Goal: Information Seeking & Learning: Learn about a topic

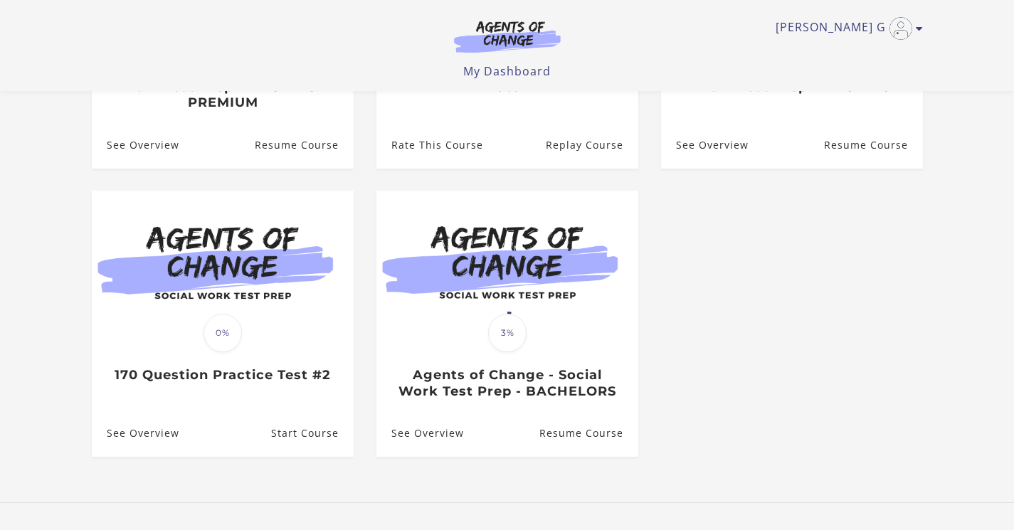
scroll to position [356, 0]
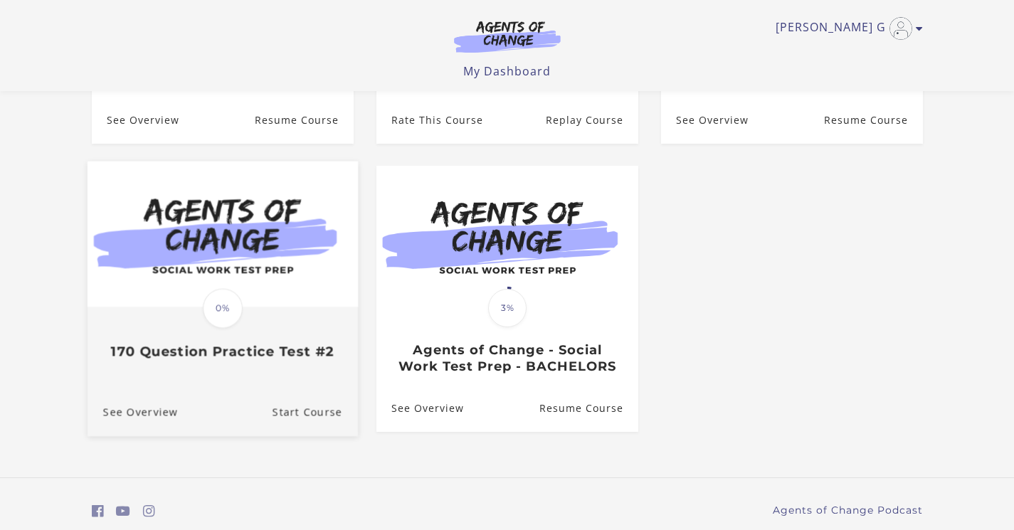
click at [176, 347] on div "Translation missing: en.liquid.partials.dashboard_course_card.progress_descript…" at bounding box center [222, 335] width 270 height 52
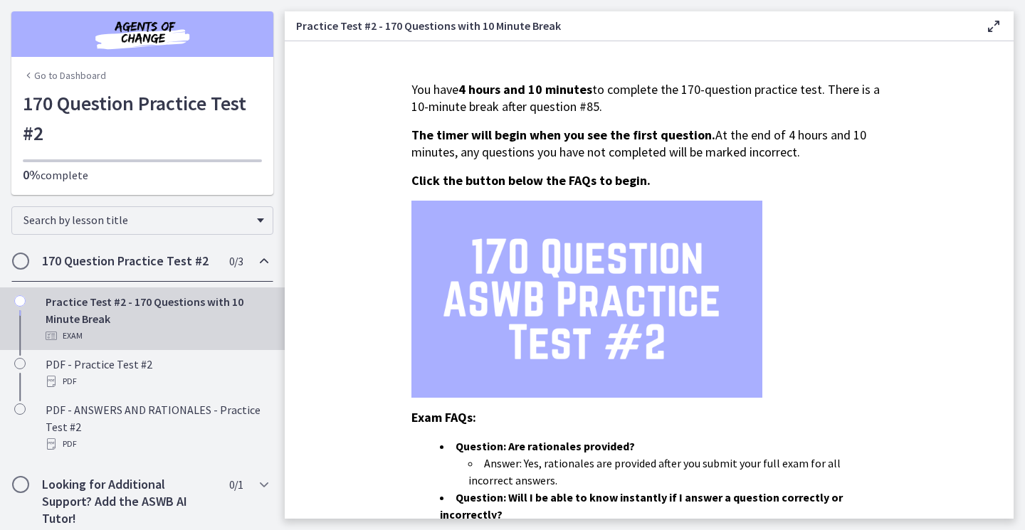
scroll to position [71, 0]
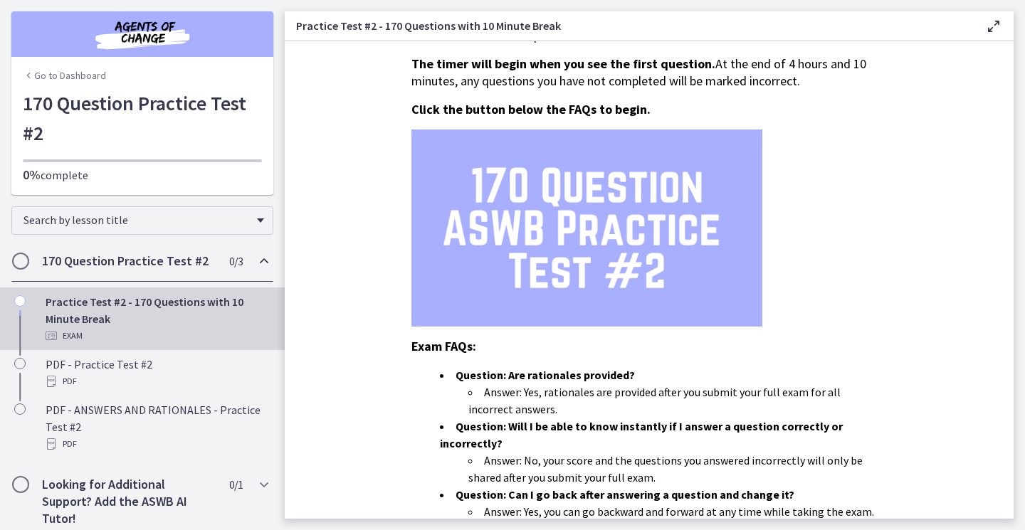
click at [255, 265] on icon "Chapters" at bounding box center [263, 261] width 17 height 17
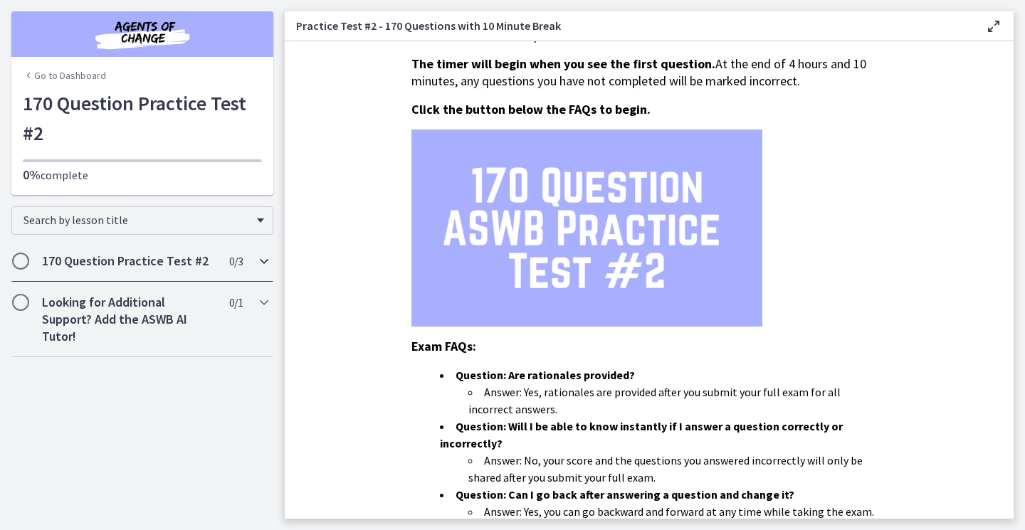
click at [263, 260] on icon "Chapters" at bounding box center [263, 261] width 17 height 17
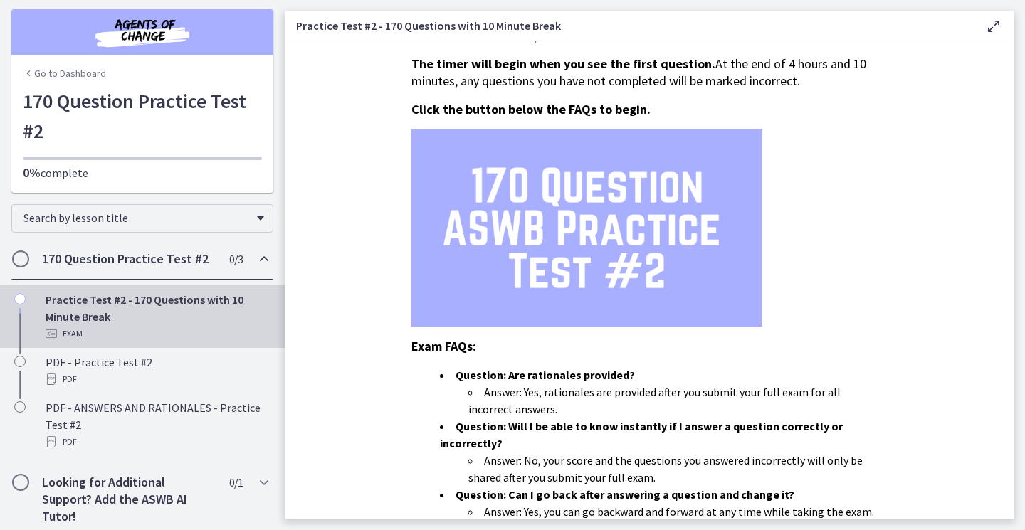
scroll to position [0, 0]
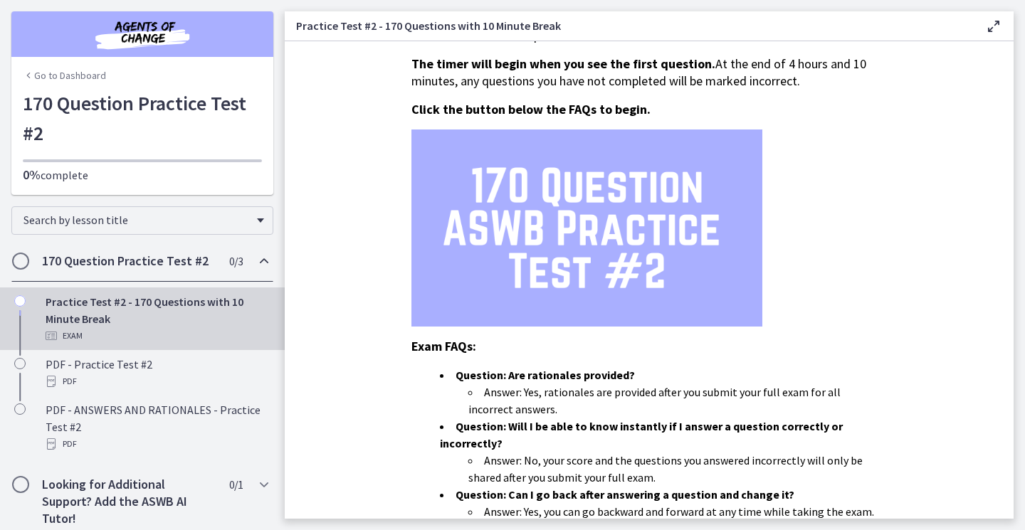
click at [255, 258] on icon "Chapters" at bounding box center [263, 261] width 17 height 17
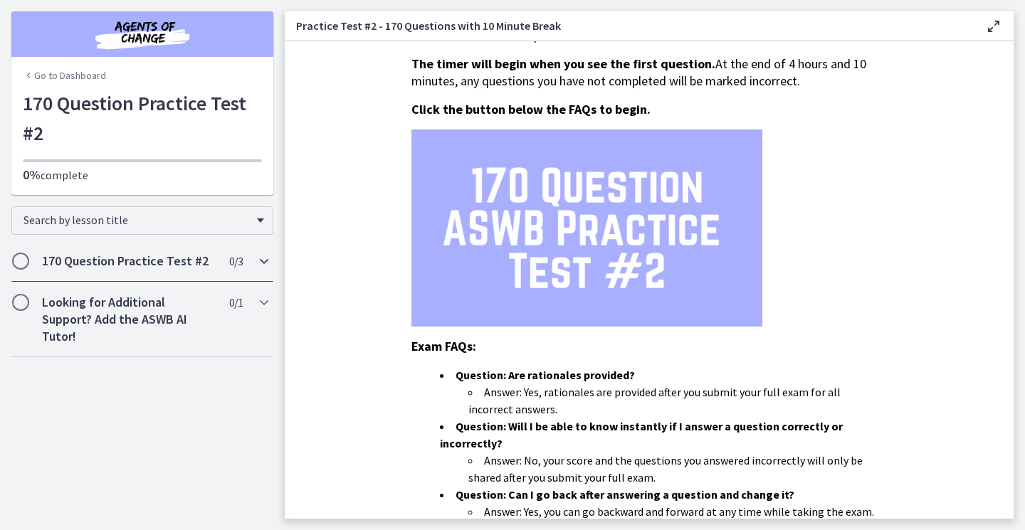
click at [263, 263] on icon "Chapters" at bounding box center [263, 261] width 17 height 17
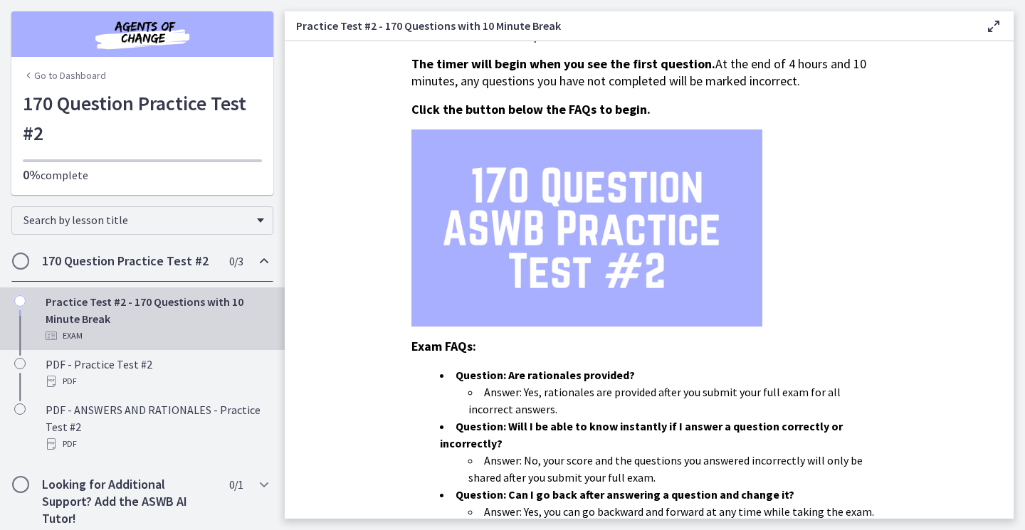
scroll to position [9, 0]
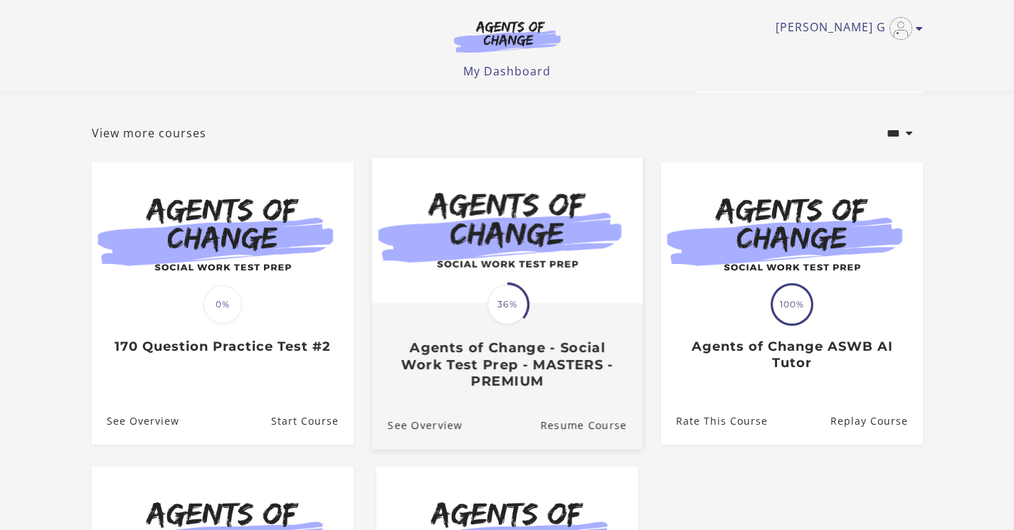
click at [564, 312] on div "Translation missing: en.liquid.partials.dashboard_course_card.progress_descript…" at bounding box center [506, 347] width 270 height 85
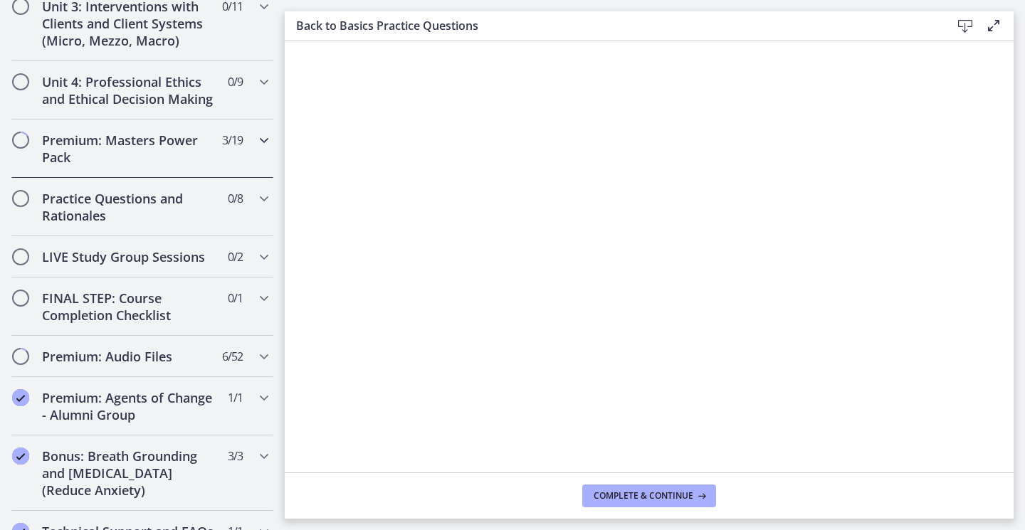
scroll to position [1138, 0]
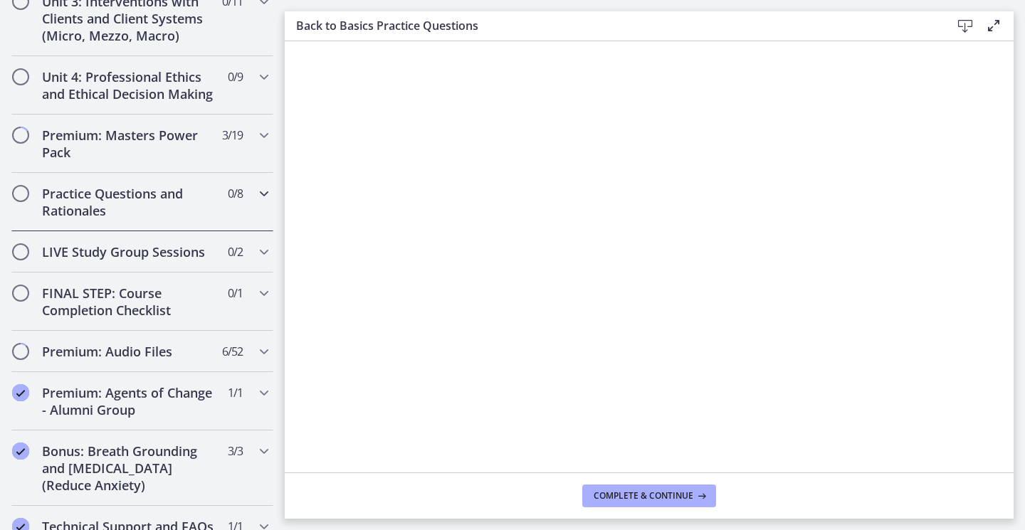
click at [261, 202] on icon "Chapters" at bounding box center [263, 193] width 17 height 17
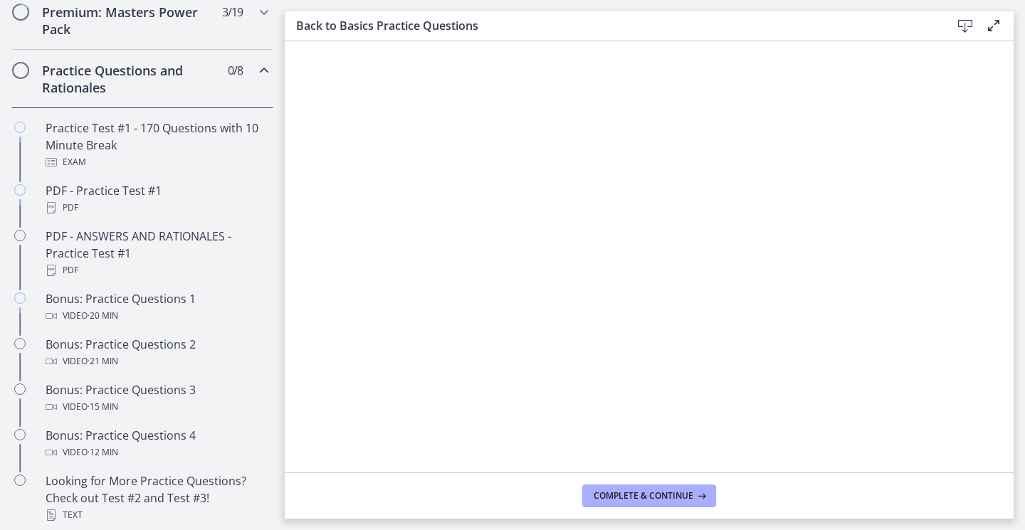
scroll to position [575, 0]
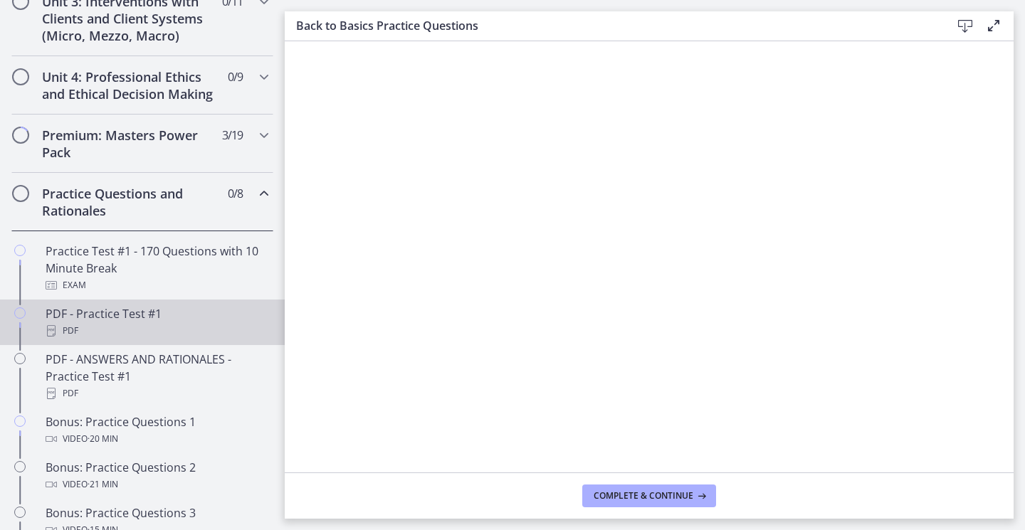
click at [120, 338] on div "PDF - Practice Test #1 PDF" at bounding box center [157, 322] width 222 height 34
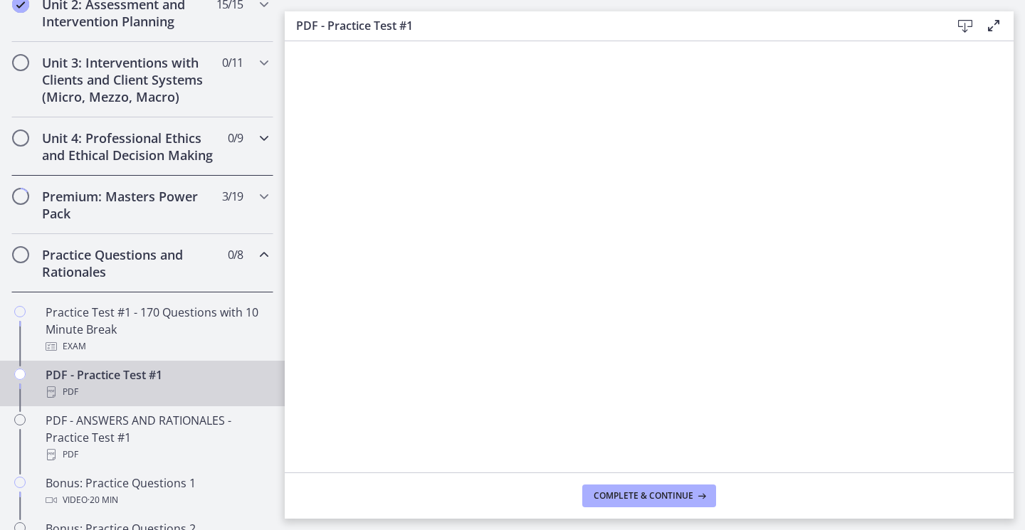
scroll to position [433, 0]
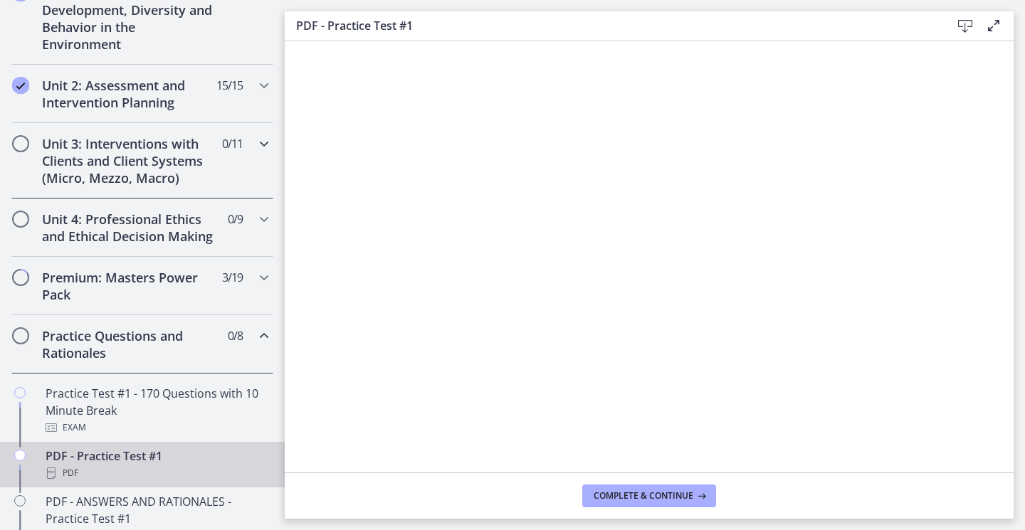
click at [134, 173] on h2 "Unit 3: Interventions with Clients and Client Systems (Micro, Mezzo, Macro)" at bounding box center [129, 160] width 174 height 51
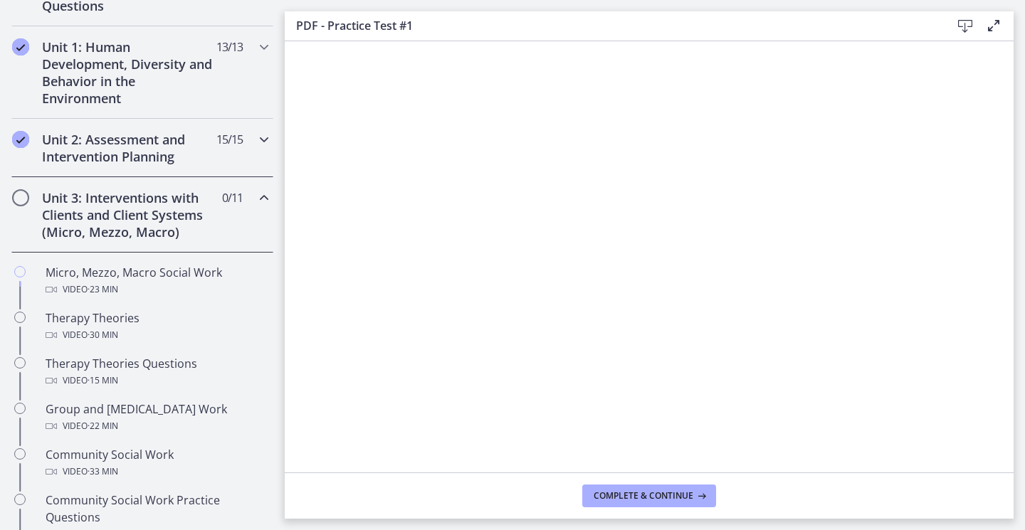
scroll to position [361, 0]
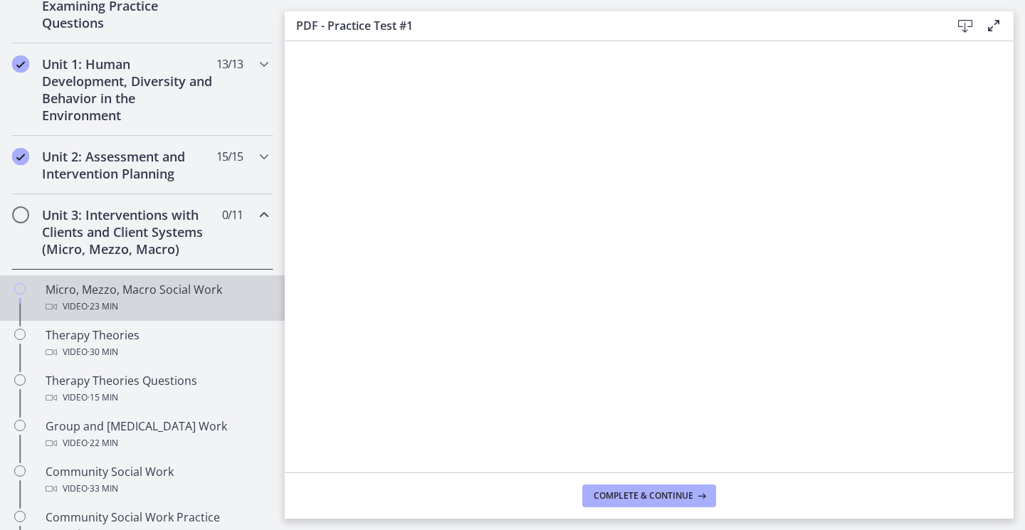
click at [104, 295] on div "Micro, Mezzo, Macro Social Work Video · 23 min" at bounding box center [157, 298] width 222 height 34
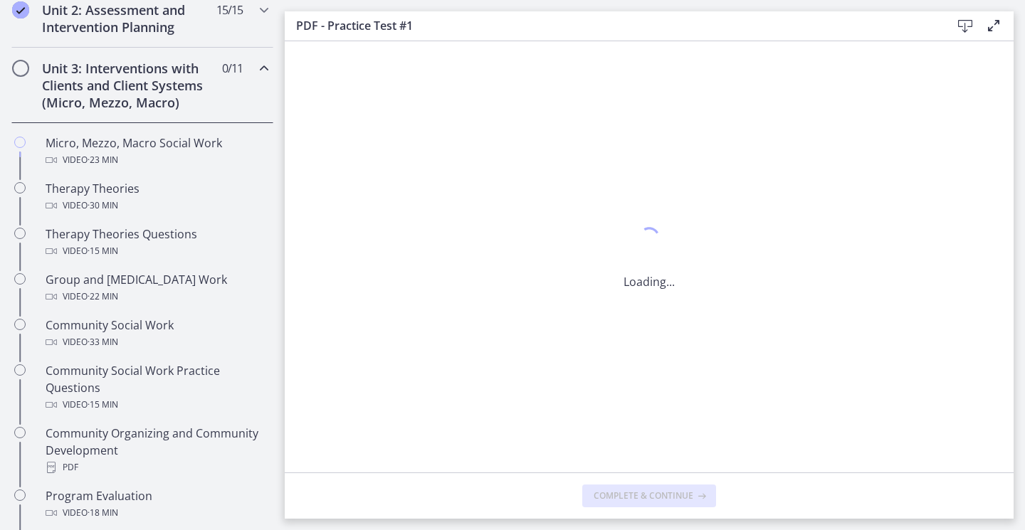
scroll to position [504, 0]
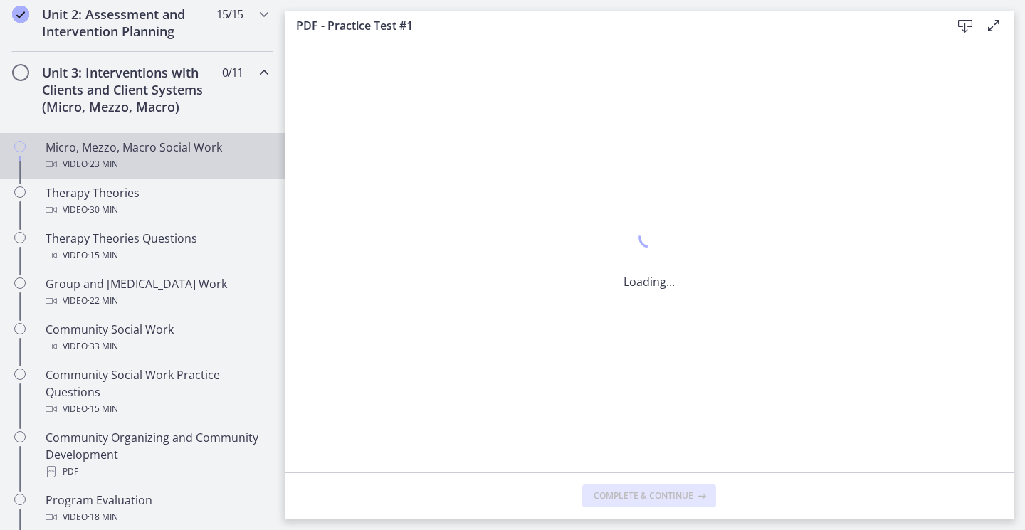
click at [87, 154] on div "Micro, Mezzo, Macro Social Work Video · 23 min" at bounding box center [157, 156] width 222 height 34
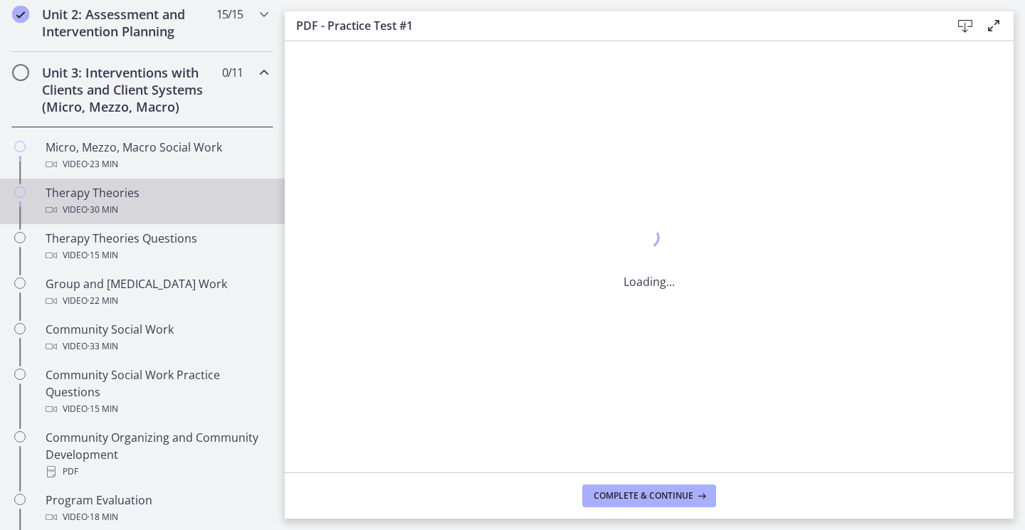
click at [114, 201] on span "· 30 min" at bounding box center [103, 209] width 31 height 17
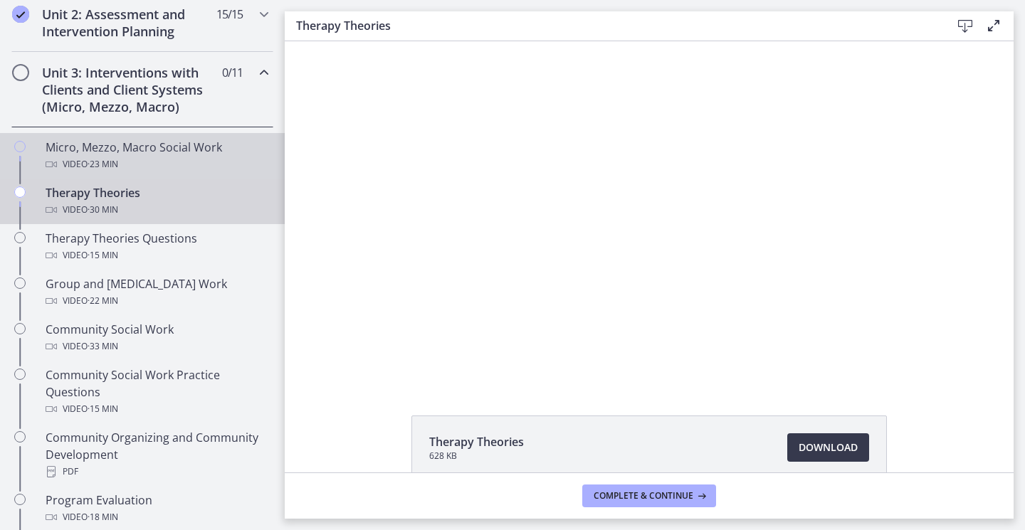
click at [133, 145] on div "Micro, Mezzo, Macro Social Work Video · 23 min" at bounding box center [157, 156] width 222 height 34
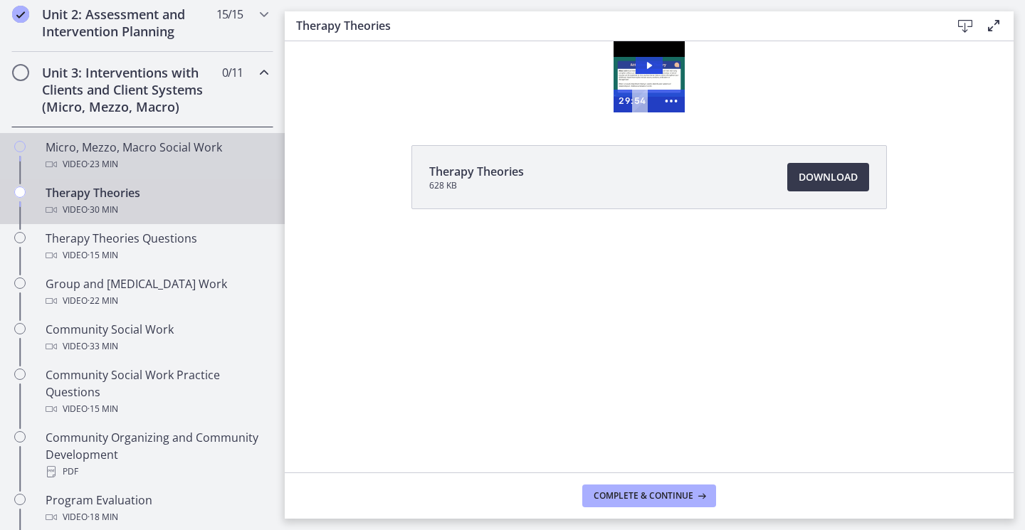
click at [118, 169] on span "· 23 min" at bounding box center [103, 164] width 31 height 17
click at [107, 148] on div "Micro, Mezzo, Macro Social Work Video · 23 min" at bounding box center [157, 156] width 222 height 34
click at [90, 144] on div "Micro, Mezzo, Macro Social Work Video · 23 min" at bounding box center [157, 156] width 222 height 34
click at [95, 155] on div "Micro, Mezzo, Macro Social Work Video · 23 min" at bounding box center [157, 156] width 222 height 34
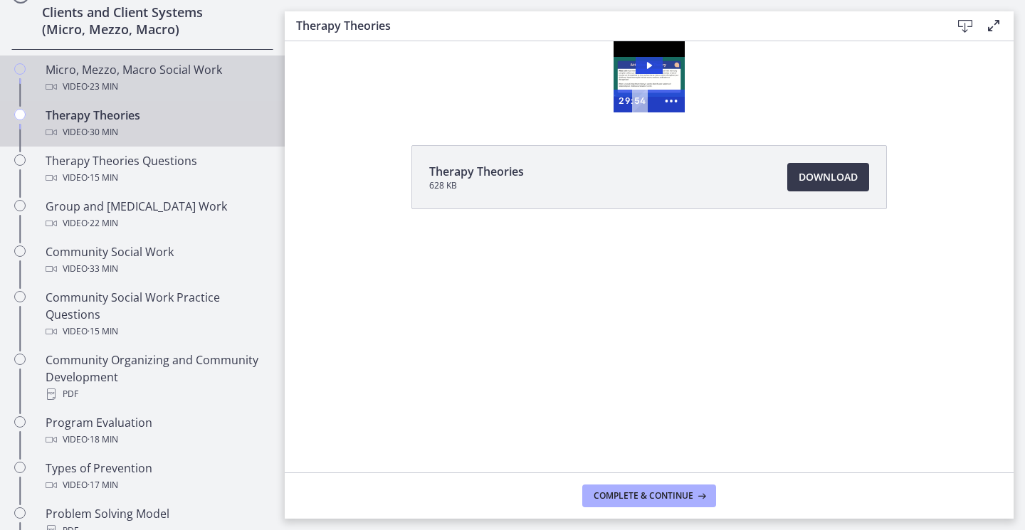
scroll to position [584, 0]
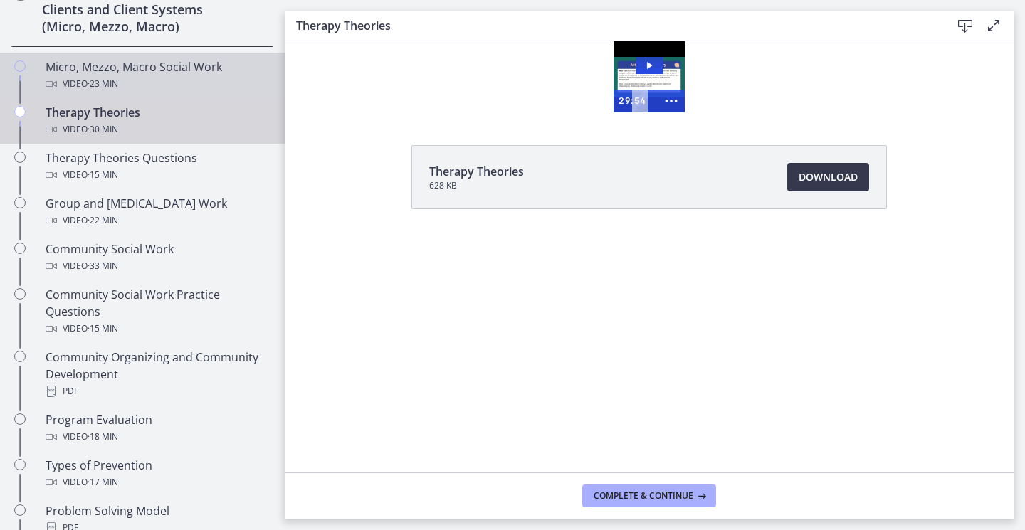
click at [128, 65] on div "Micro, Mezzo, Macro Social Work Video · 23 min" at bounding box center [157, 75] width 222 height 34
click at [25, 65] on icon "Chapters" at bounding box center [19, 65] width 11 height 11
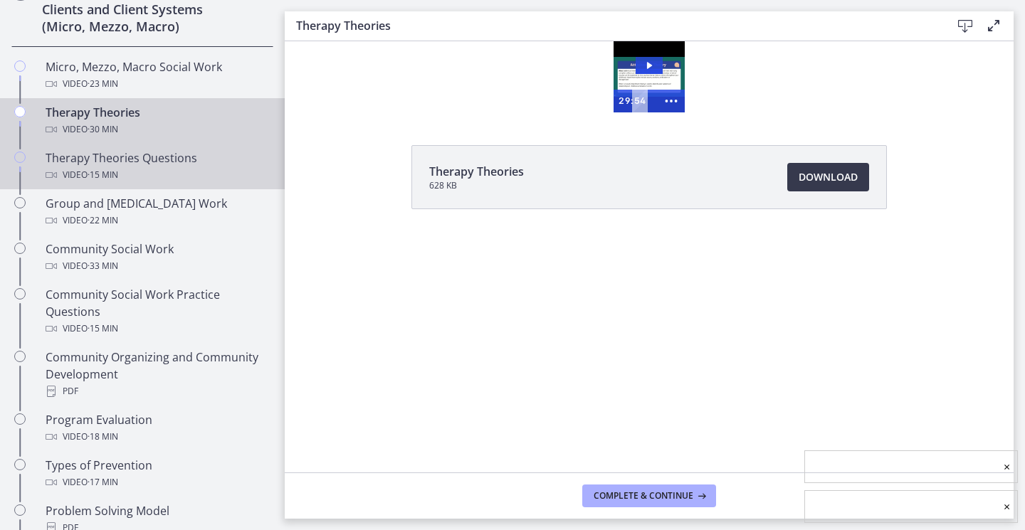
click at [85, 169] on div "Video · 15 min" at bounding box center [157, 174] width 222 height 17
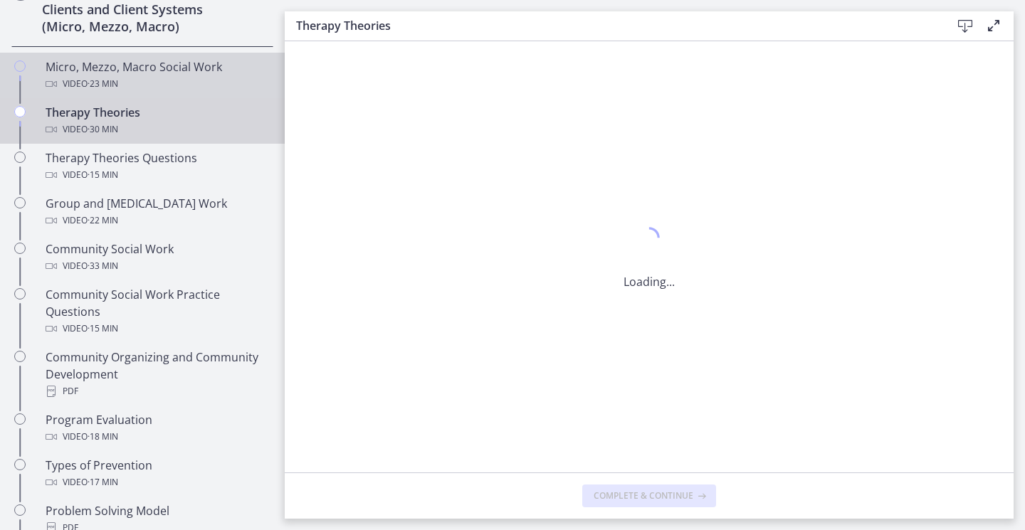
click at [122, 74] on div "Micro, Mezzo, Macro Social Work Video · 23 min" at bounding box center [157, 75] width 222 height 34
click at [20, 63] on icon "Chapters" at bounding box center [19, 65] width 11 height 11
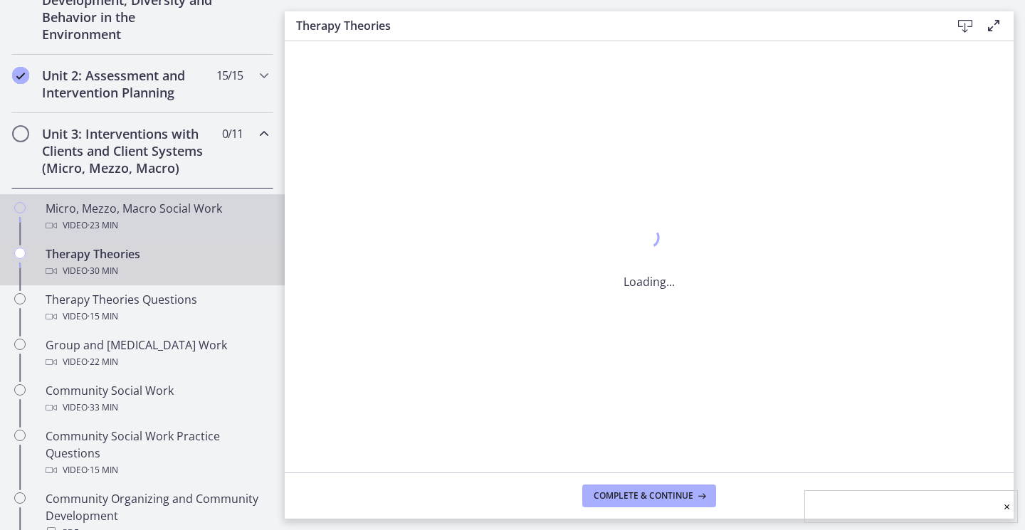
scroll to position [442, 0]
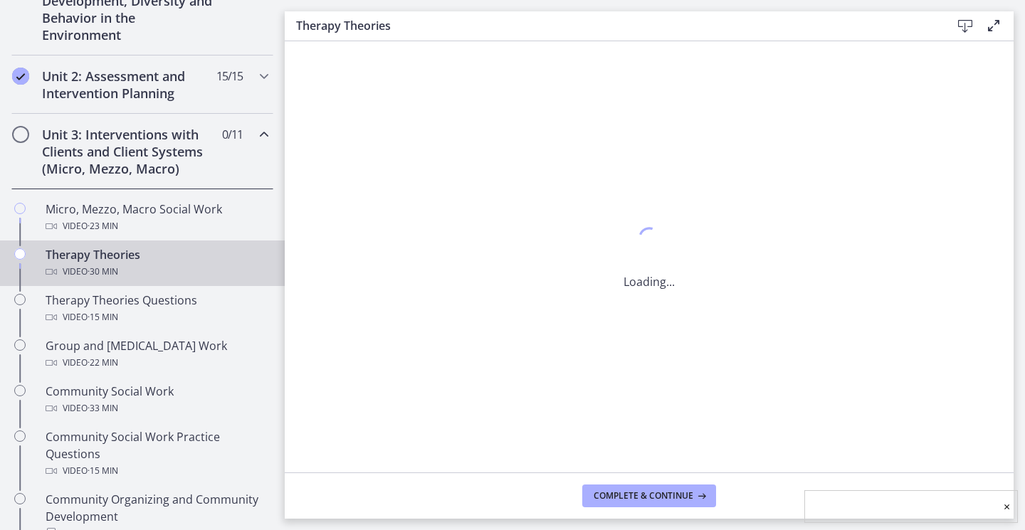
click at [257, 129] on icon "Chapters" at bounding box center [263, 134] width 17 height 17
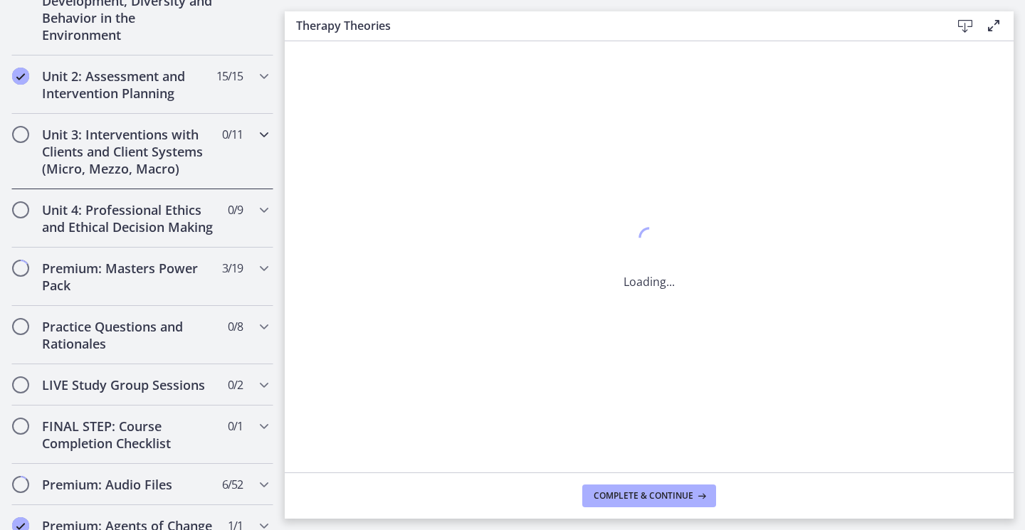
click at [255, 137] on icon "Chapters" at bounding box center [263, 134] width 17 height 17
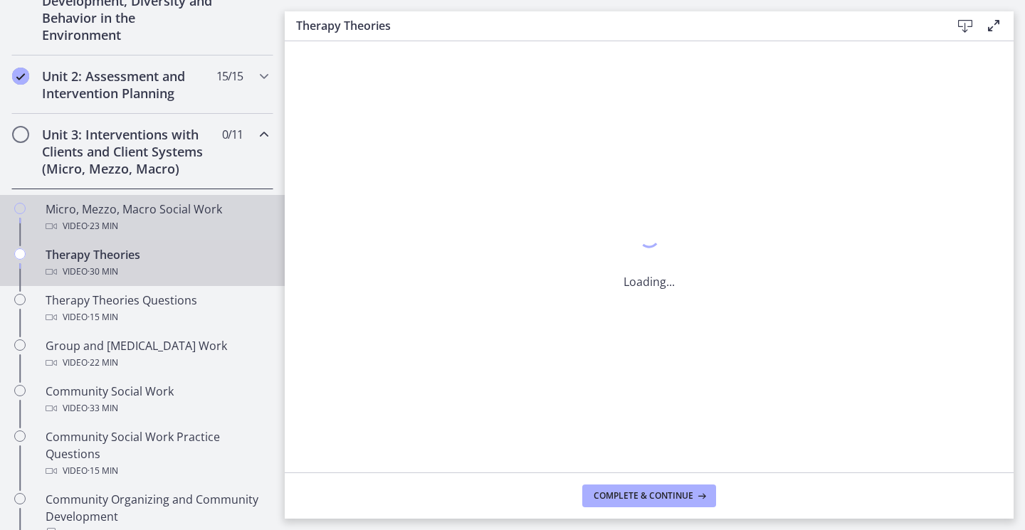
click at [120, 215] on div "Micro, Mezzo, Macro Social Work Video · 23 min" at bounding box center [157, 218] width 222 height 34
click at [104, 208] on div "Micro, Mezzo, Macro Social Work Video · 23 min" at bounding box center [157, 218] width 222 height 34
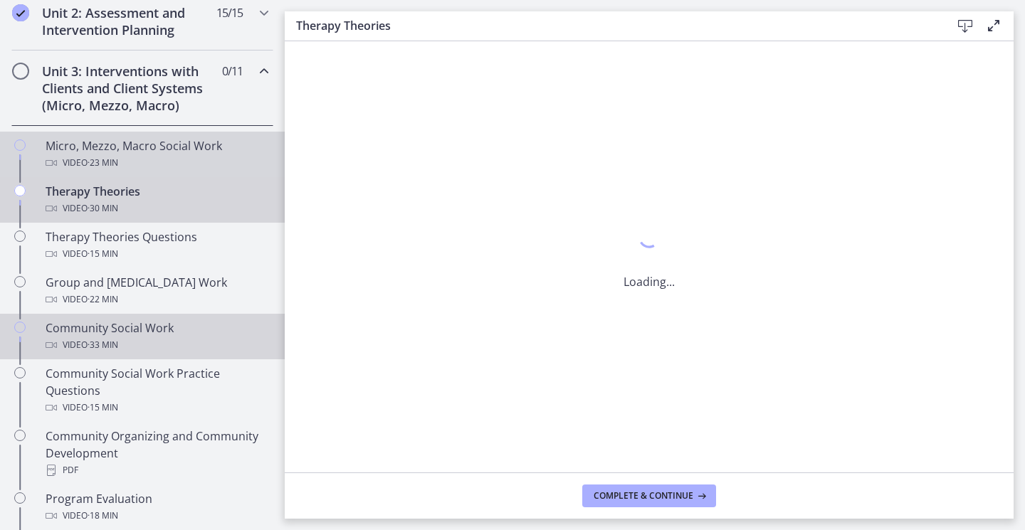
scroll to position [655, 0]
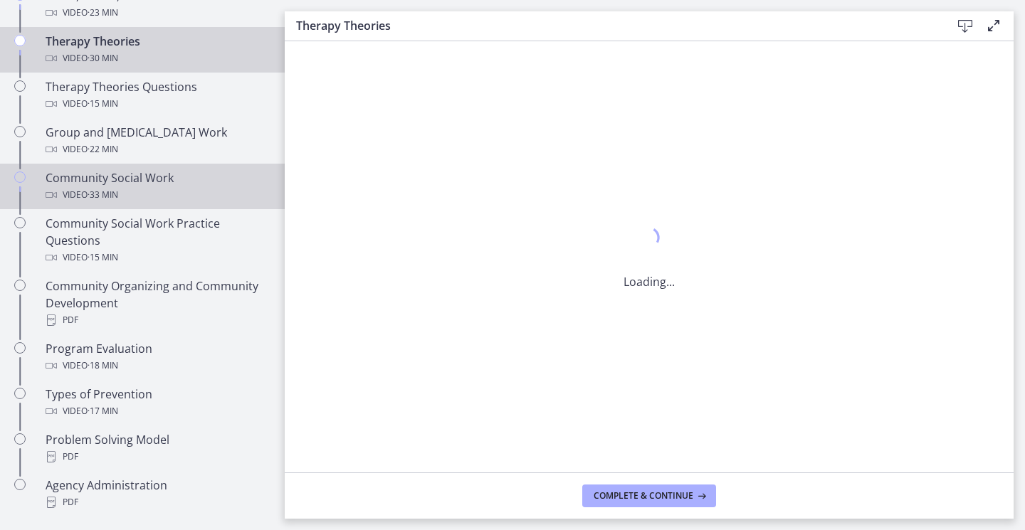
click at [108, 173] on div "Community Social Work Video · 33 min" at bounding box center [157, 186] width 222 height 34
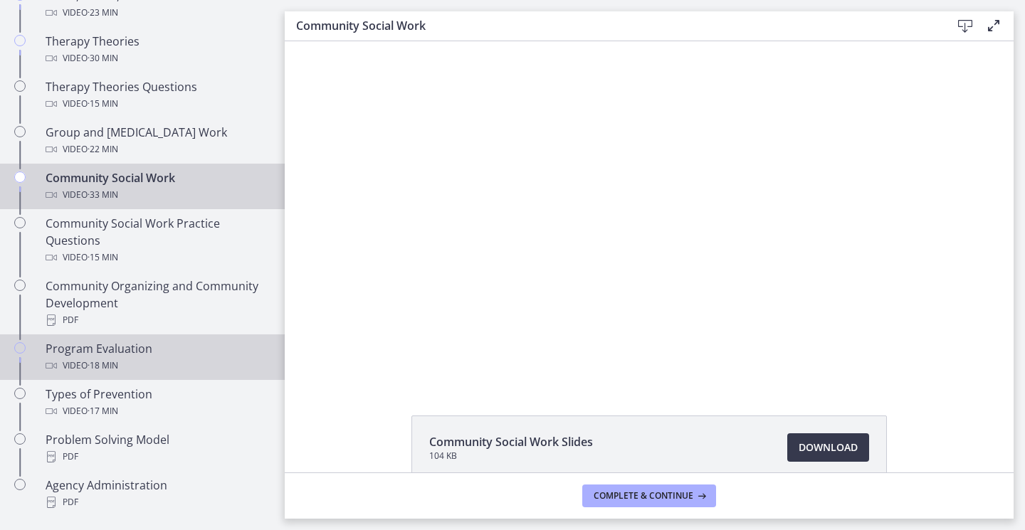
click at [80, 354] on div "Program Evaluation Video · 18 min" at bounding box center [157, 357] width 222 height 34
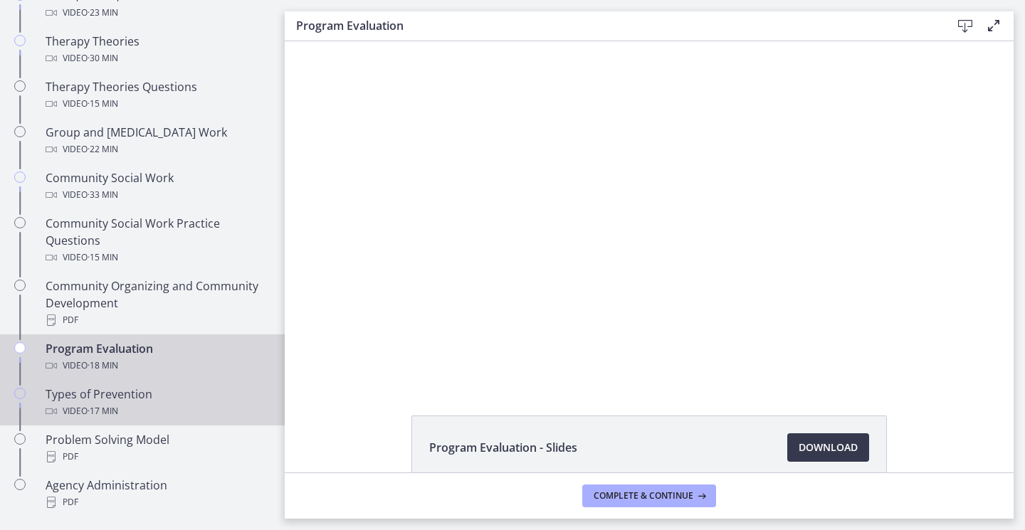
click at [124, 397] on div "Types of Prevention Video · 17 min" at bounding box center [157, 403] width 222 height 34
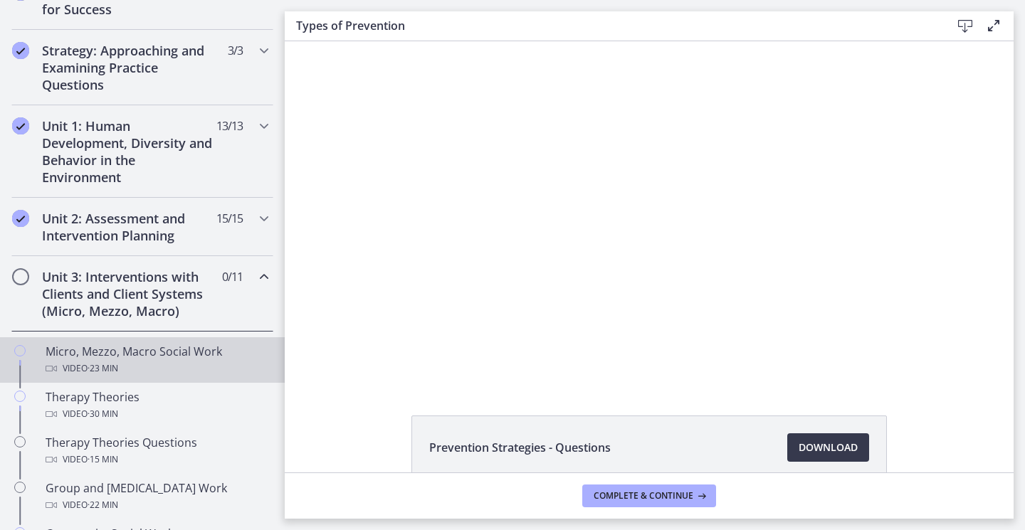
click at [88, 357] on div "Micro, Mezzo, Macro Social Work Video · 23 min" at bounding box center [157, 360] width 222 height 34
click at [117, 359] on div "Micro, Mezzo, Macro Social Work Video · 23 min" at bounding box center [157, 360] width 222 height 34
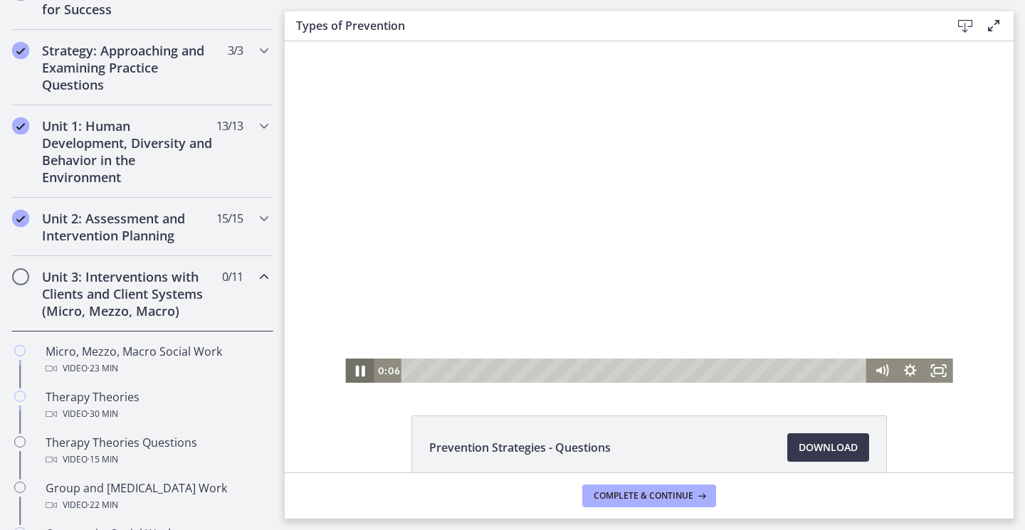
click at [355, 367] on icon "Pause" at bounding box center [359, 370] width 34 height 29
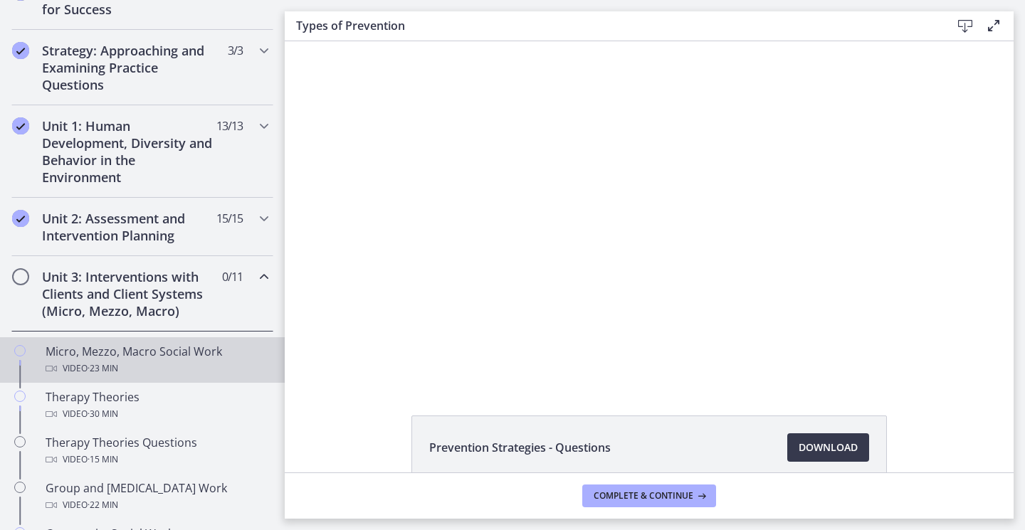
click at [127, 364] on div "Video · 23 min" at bounding box center [157, 368] width 222 height 17
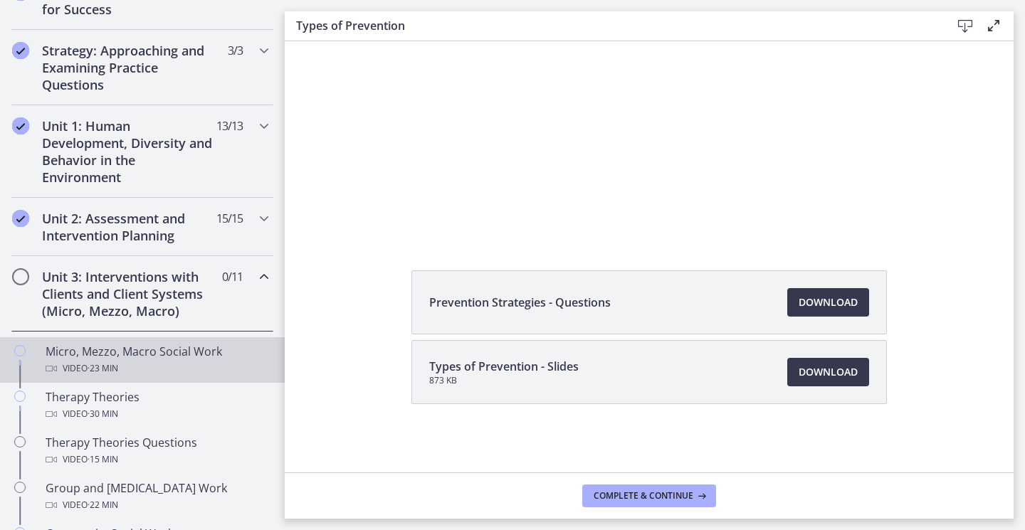
click at [114, 355] on div "Micro, Mezzo, Macro Social Work Video · 23 min" at bounding box center [157, 360] width 222 height 34
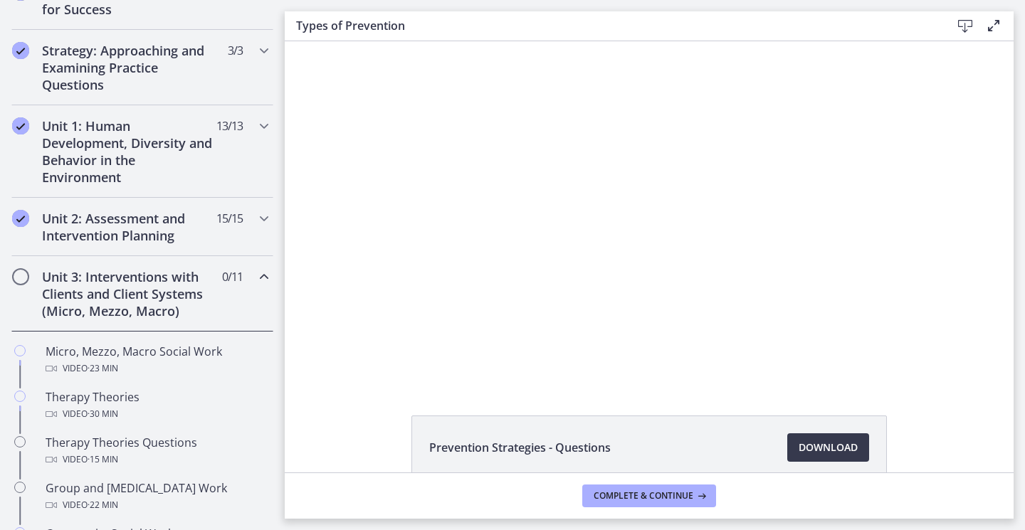
click at [255, 277] on icon "Chapters" at bounding box center [263, 276] width 17 height 17
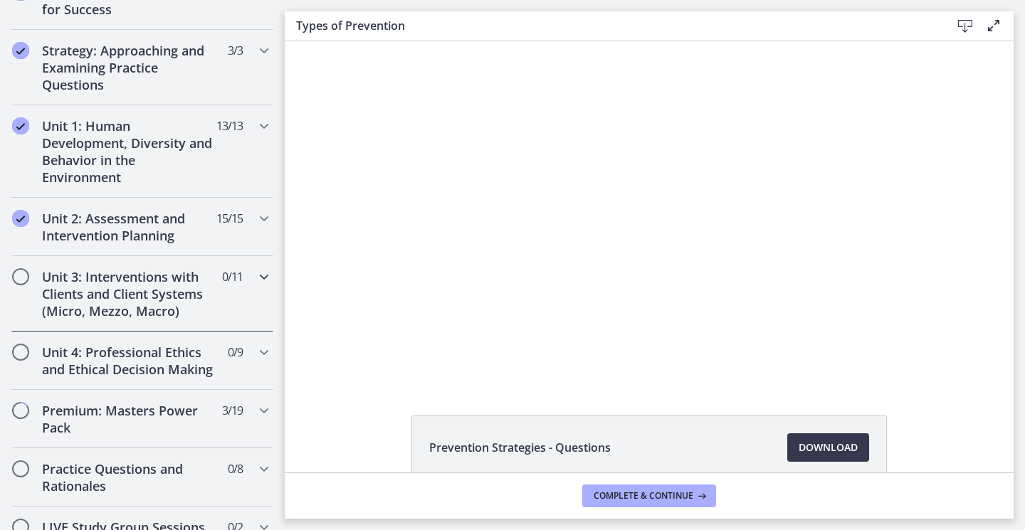
click at [255, 277] on icon "Chapters" at bounding box center [263, 276] width 17 height 17
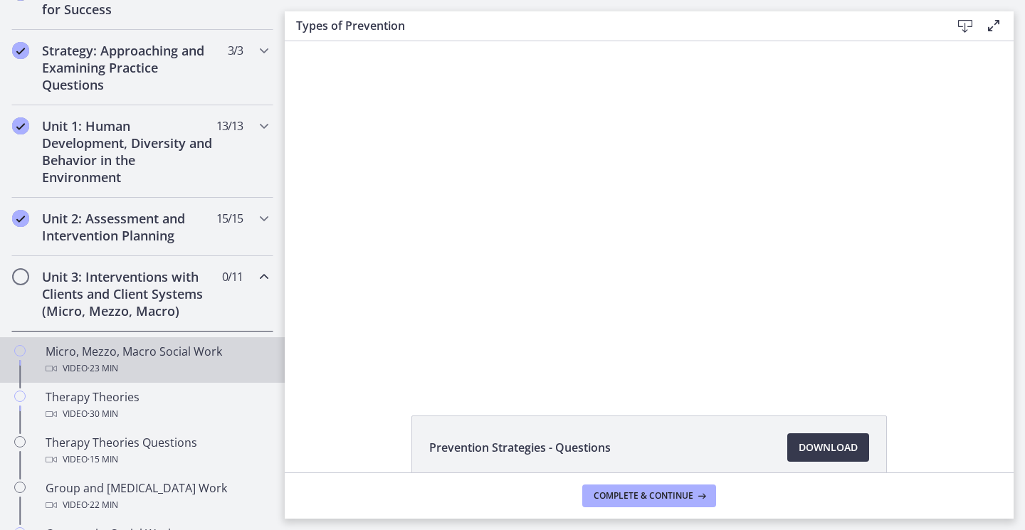
click at [137, 359] on div "Micro, Mezzo, Macro Social Work Video · 23 min" at bounding box center [157, 360] width 222 height 34
click at [23, 354] on icon "Chapters" at bounding box center [19, 350] width 11 height 11
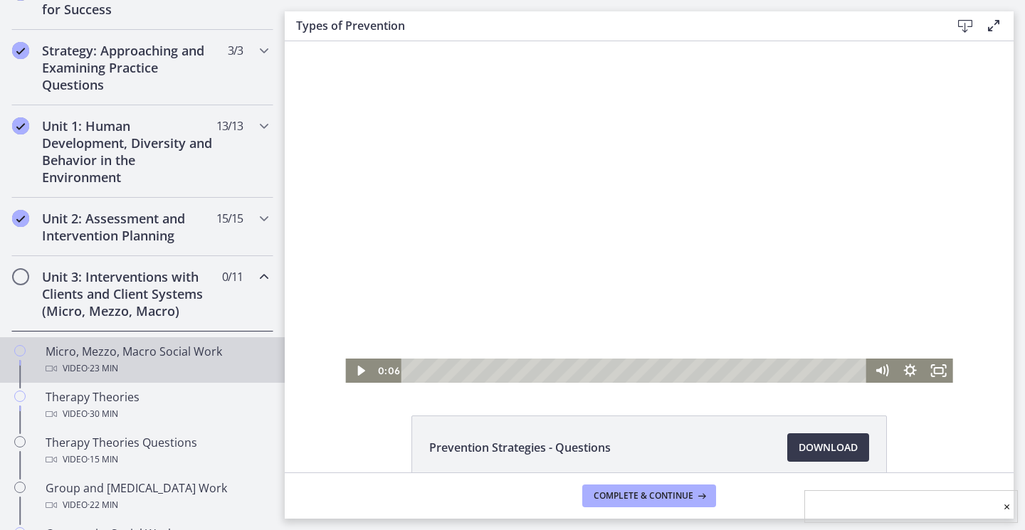
scroll to position [145, 0]
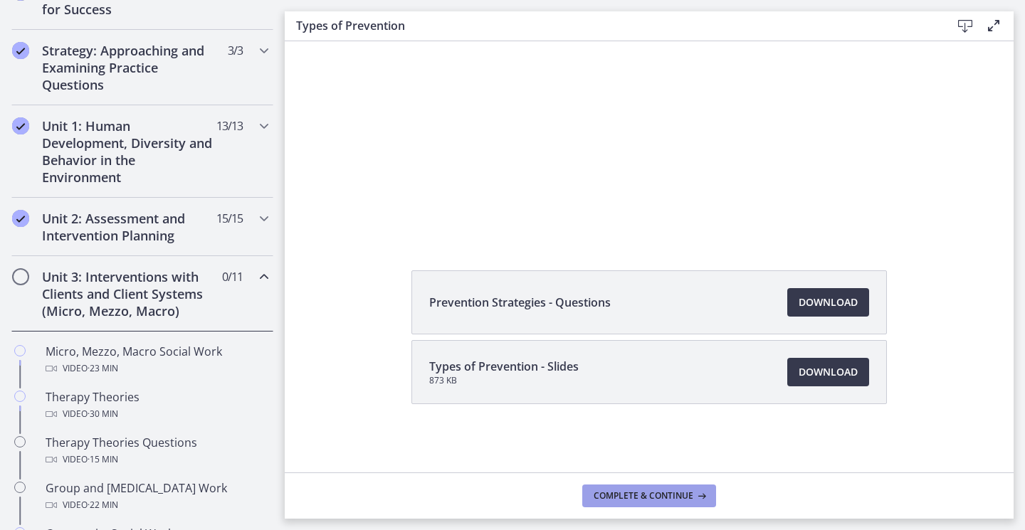
click at [660, 492] on span "Complete & continue" at bounding box center [643, 495] width 100 height 11
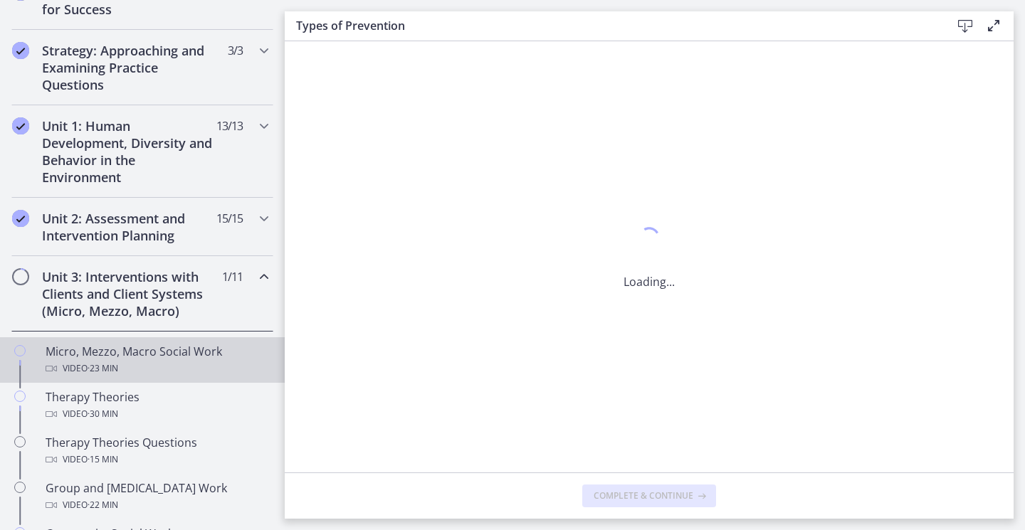
scroll to position [0, 0]
click at [129, 370] on div "Video · 23 min" at bounding box center [157, 368] width 222 height 17
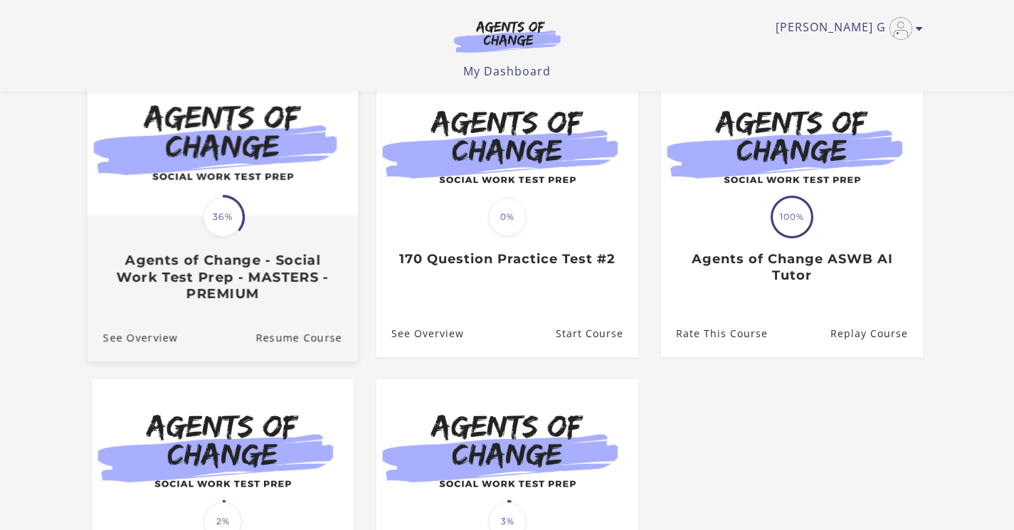
click at [283, 274] on h3 "Agents of Change - Social Work Test Prep - MASTERS - PREMIUM" at bounding box center [221, 277] width 239 height 50
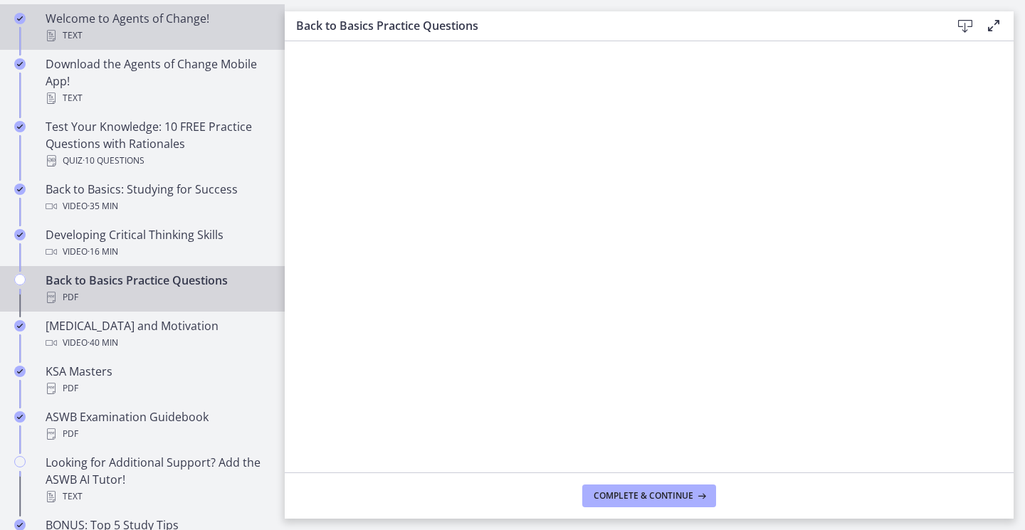
scroll to position [142, 0]
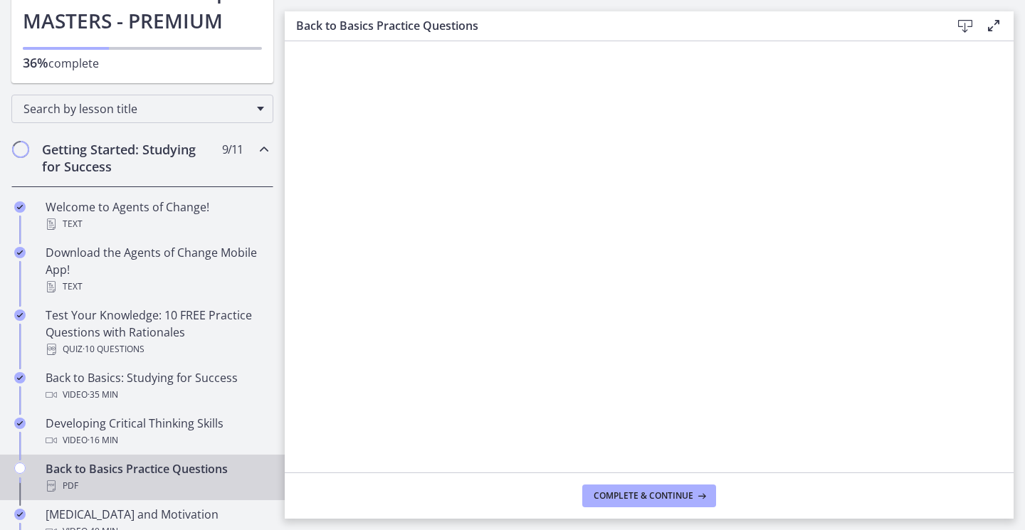
click at [255, 156] on icon "Chapters" at bounding box center [263, 149] width 17 height 17
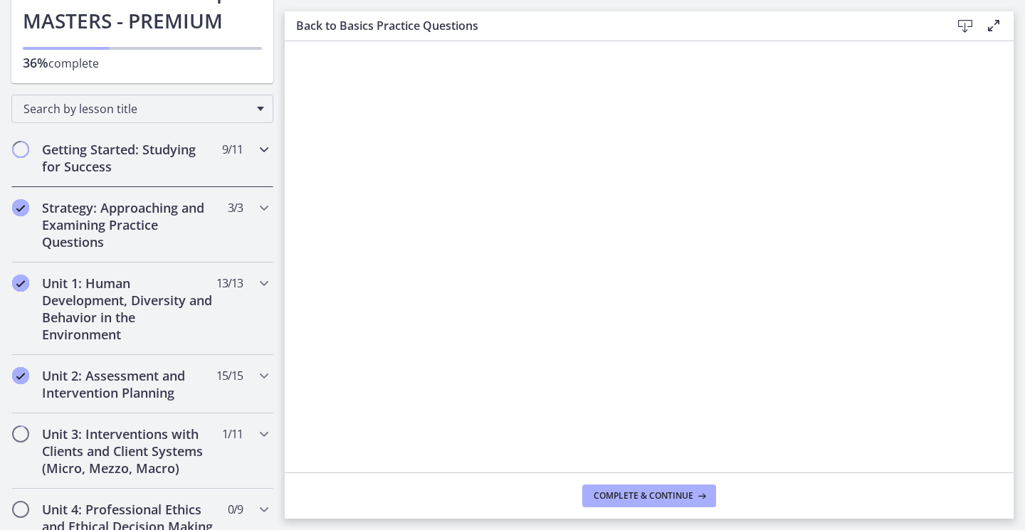
click at [255, 149] on icon "Chapters" at bounding box center [263, 149] width 17 height 17
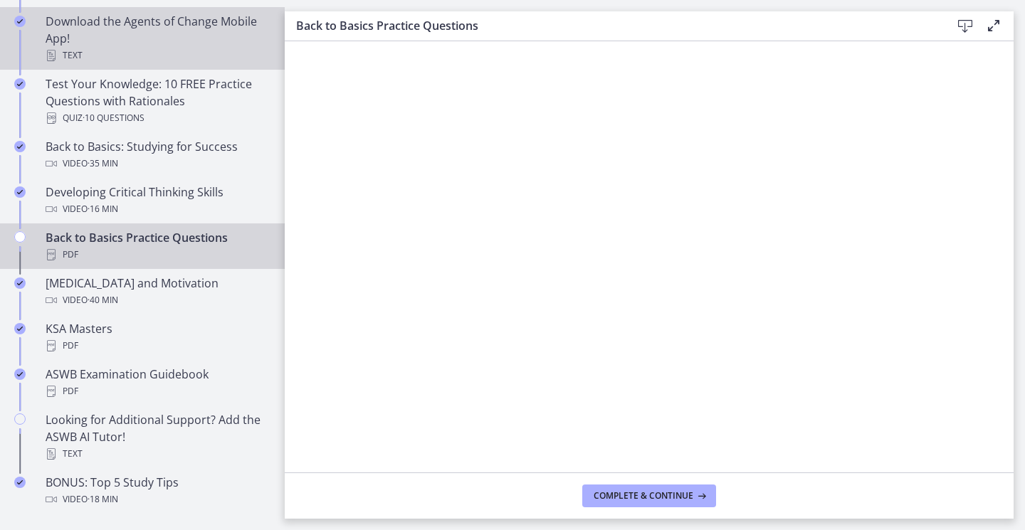
scroll to position [427, 0]
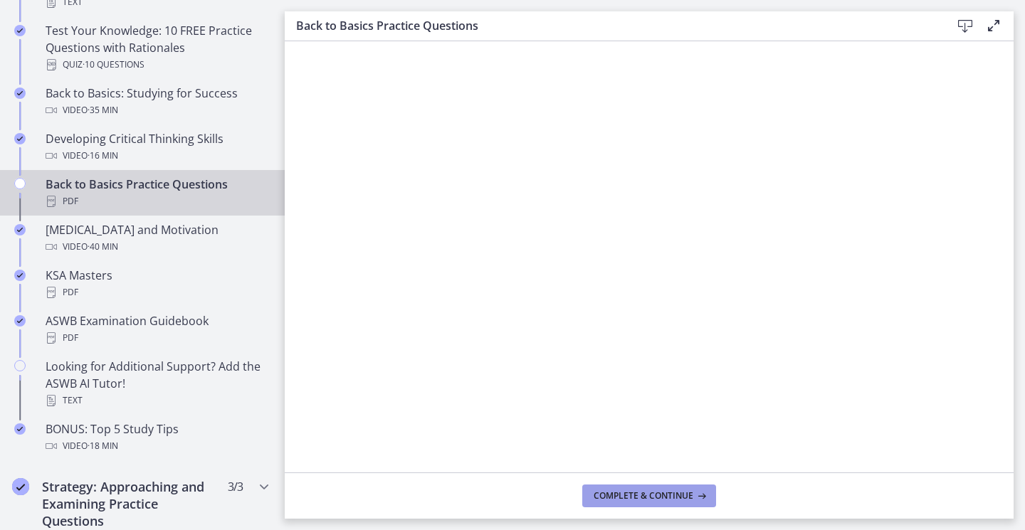
click at [652, 491] on span "Complete & continue" at bounding box center [643, 495] width 100 height 11
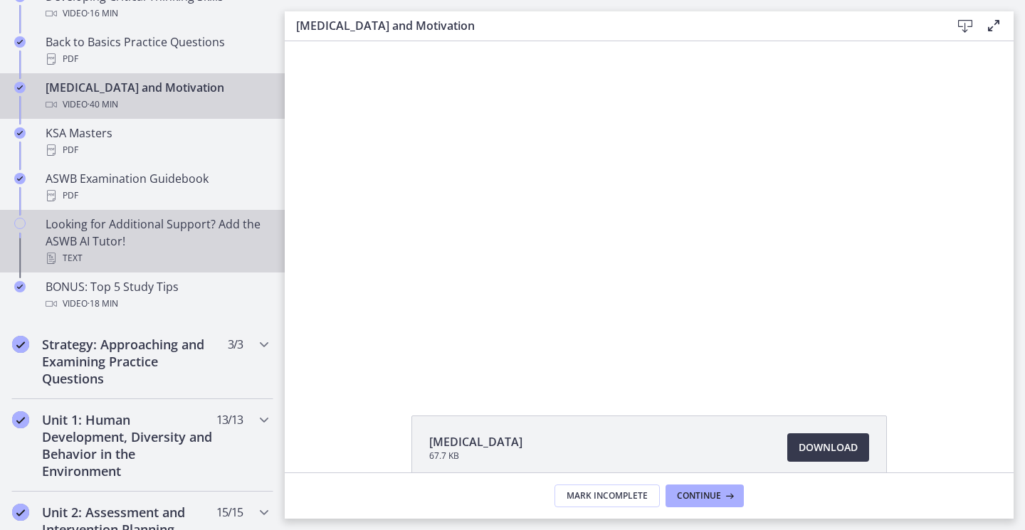
click at [115, 240] on div "Looking for Additional Support? Add the ASWB AI Tutor! Text" at bounding box center [157, 241] width 222 height 51
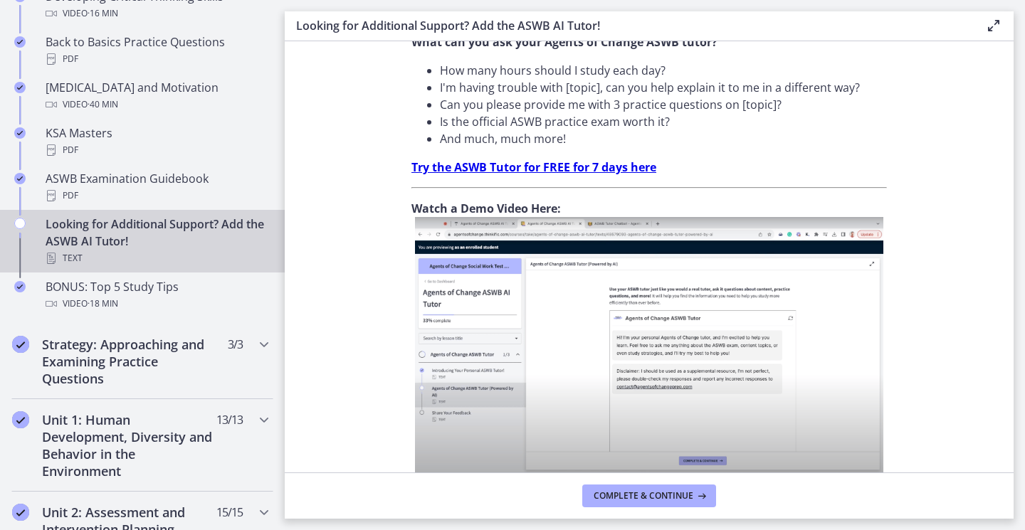
scroll to position [530, 0]
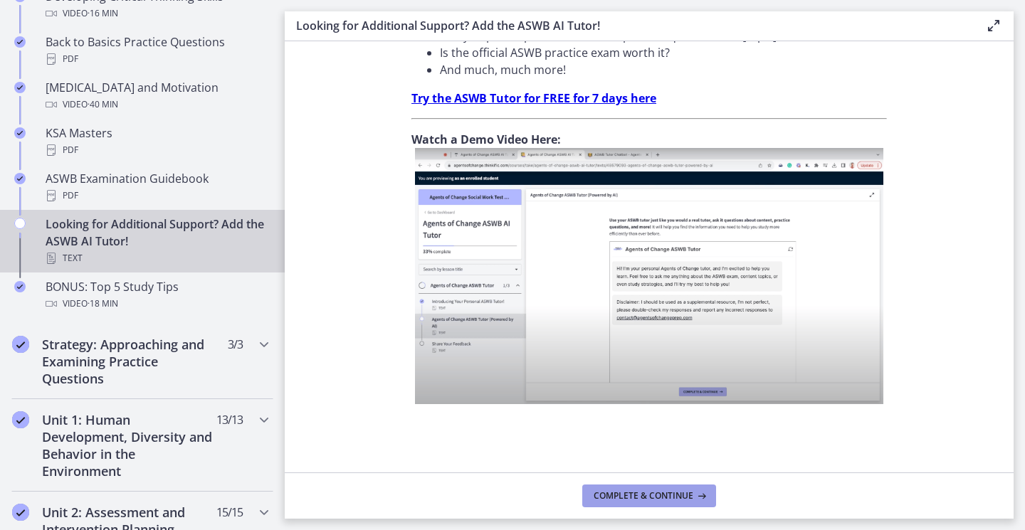
click at [649, 494] on span "Complete & continue" at bounding box center [643, 495] width 100 height 11
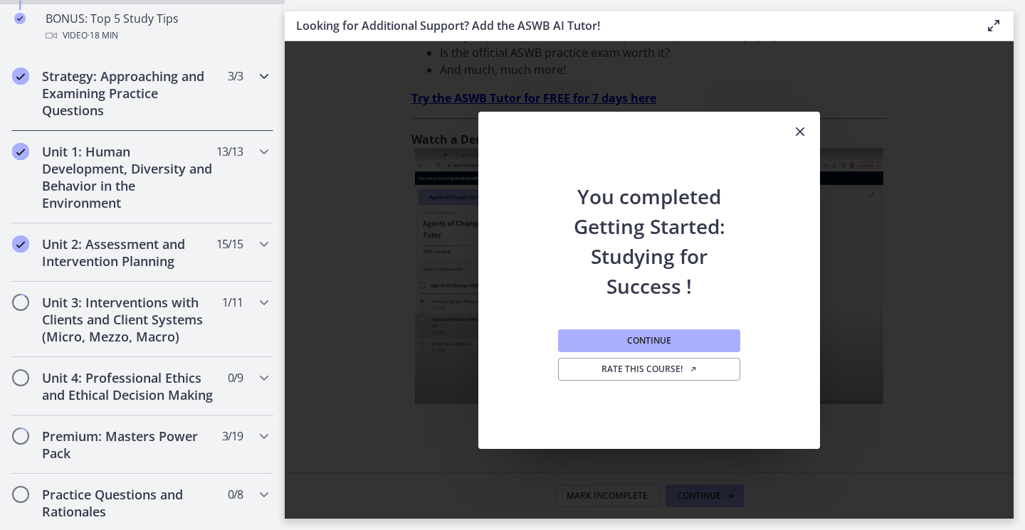
scroll to position [854, 0]
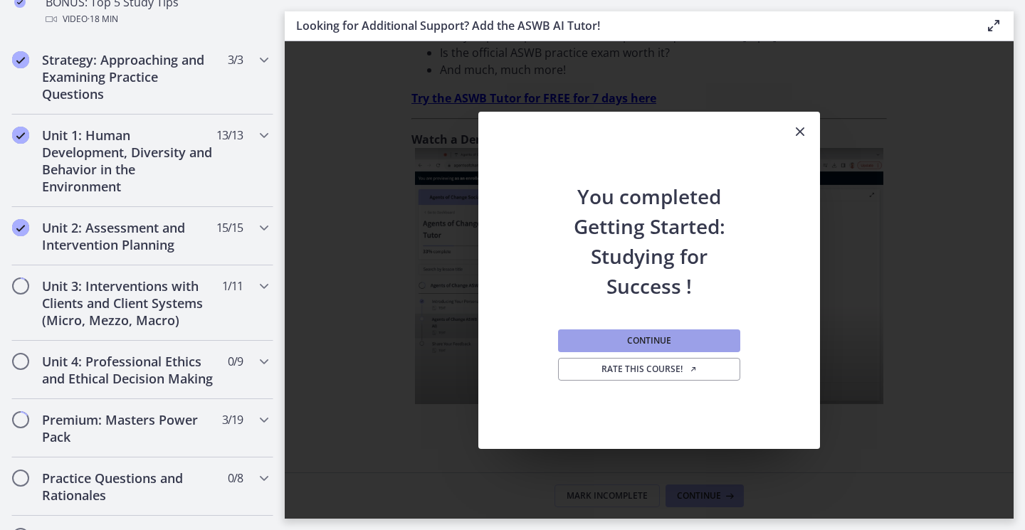
click at [639, 340] on span "Continue" at bounding box center [649, 340] width 44 height 11
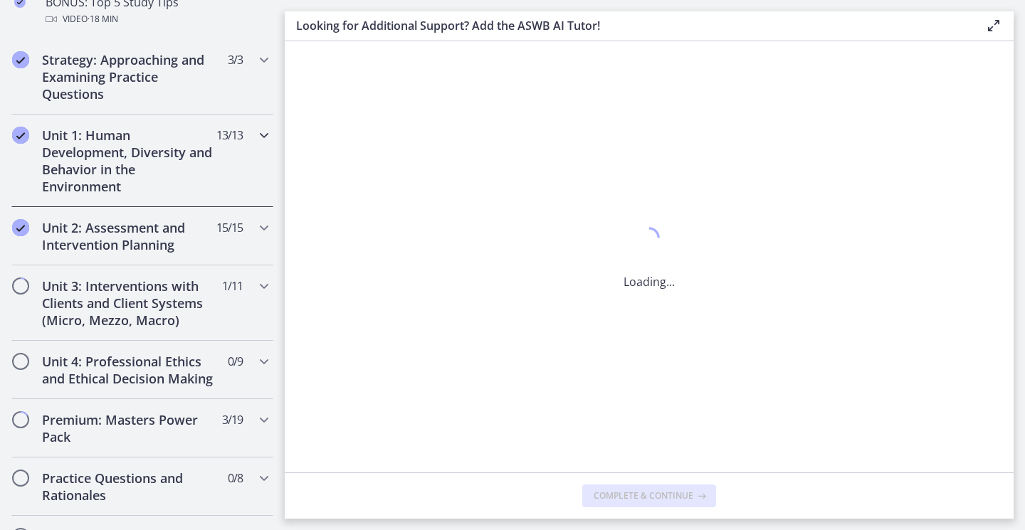
scroll to position [0, 0]
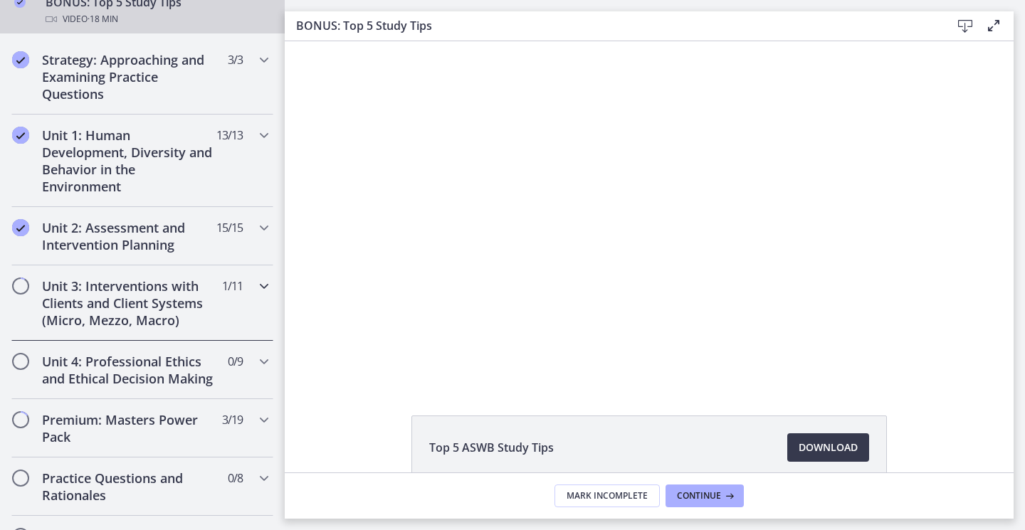
click at [129, 299] on h2 "Unit 3: Interventions with Clients and Client Systems (Micro, Mezzo, Macro)" at bounding box center [129, 302] width 174 height 51
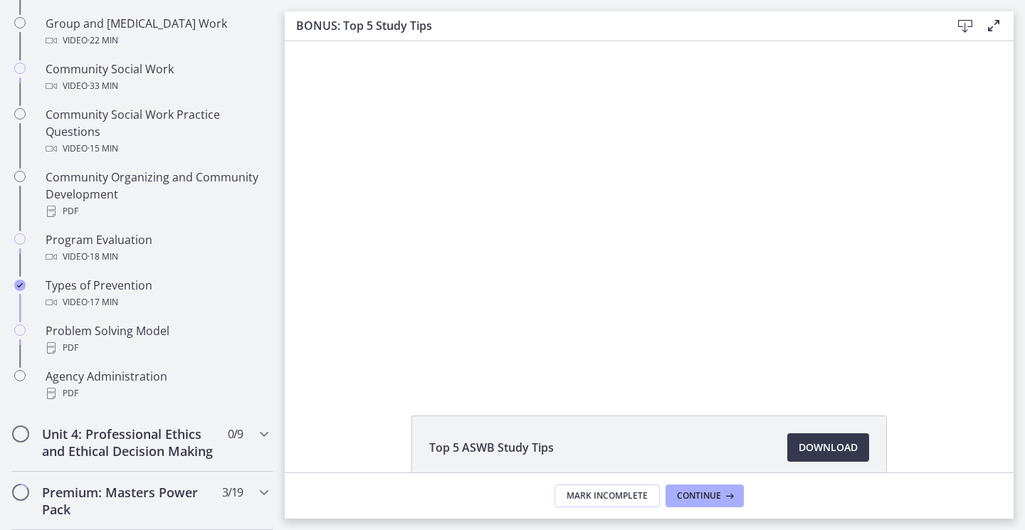
scroll to position [427, 0]
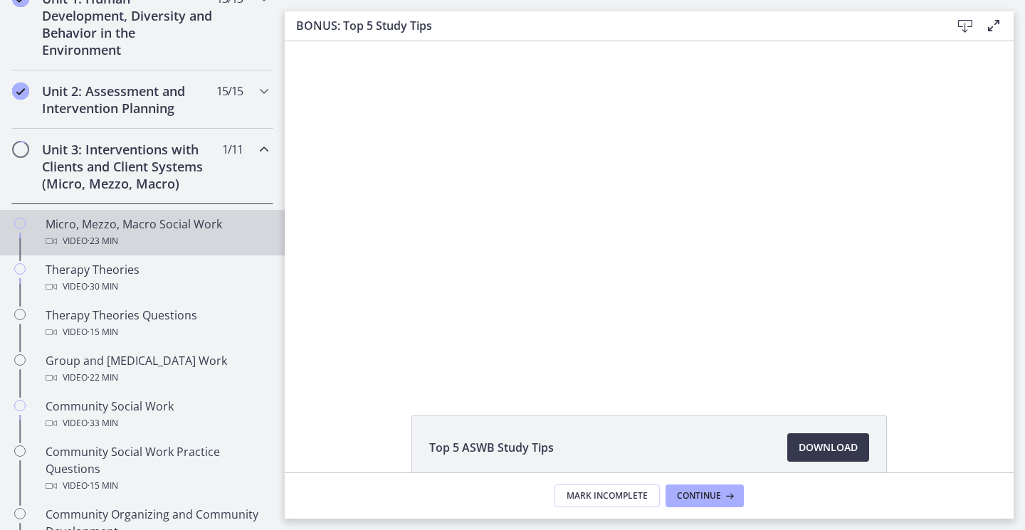
click at [89, 233] on span "· 23 min" at bounding box center [103, 241] width 31 height 17
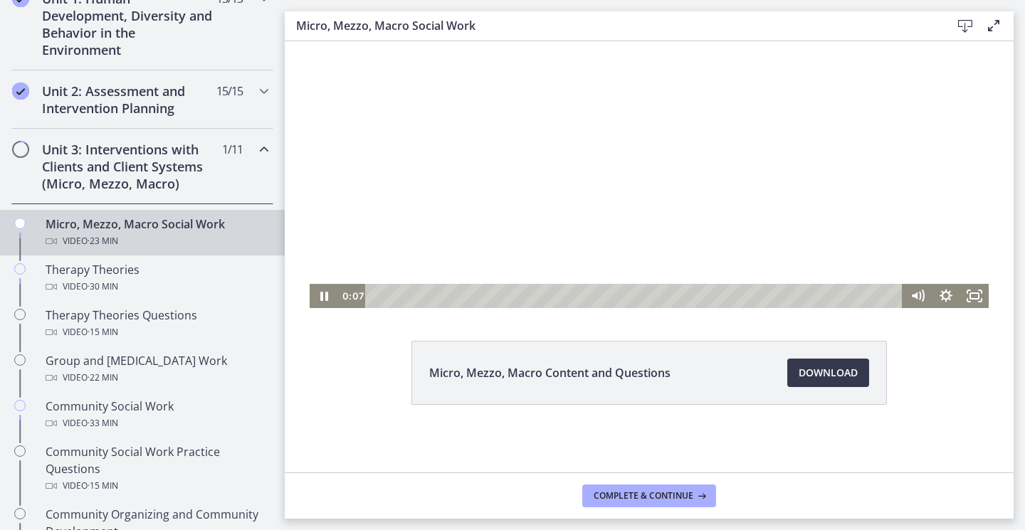
scroll to position [75, 0]
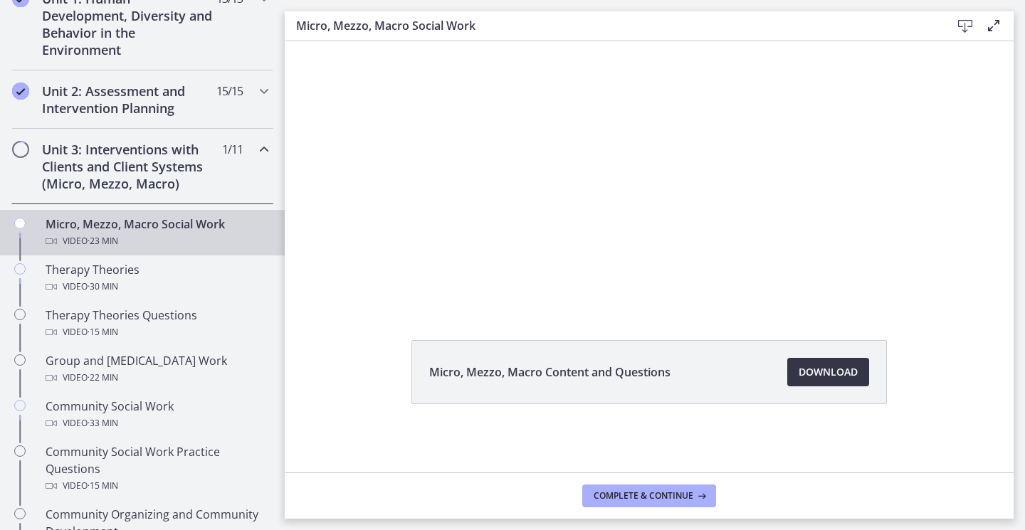
click at [809, 373] on span "Download Opens in a new window" at bounding box center [827, 372] width 59 height 17
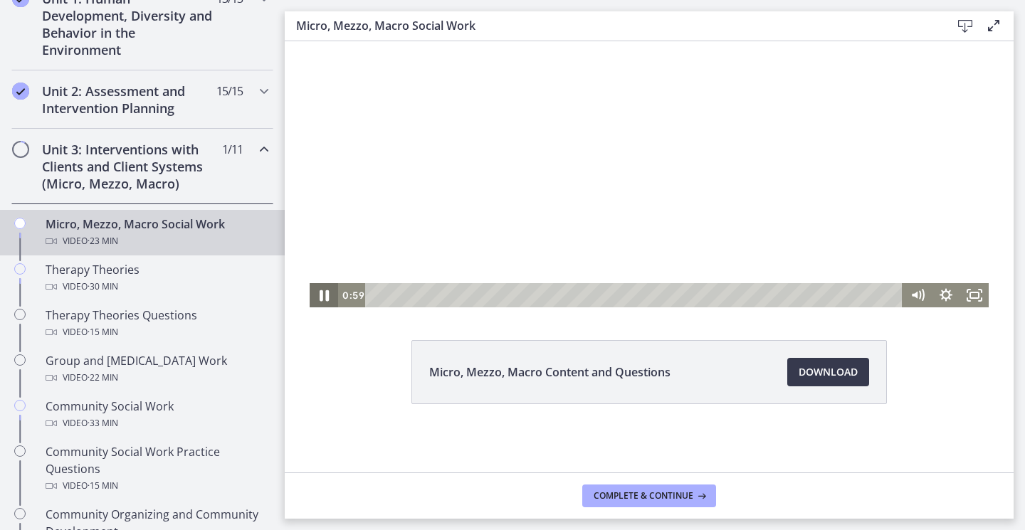
click at [319, 292] on icon "Pause" at bounding box center [324, 295] width 34 height 29
click at [315, 297] on icon "Play Video" at bounding box center [325, 295] width 34 height 29
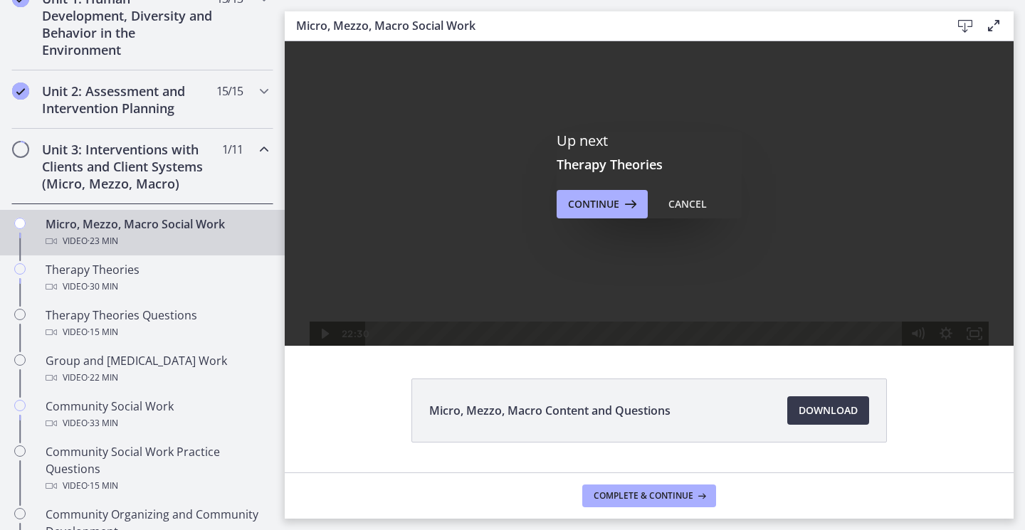
scroll to position [0, 0]
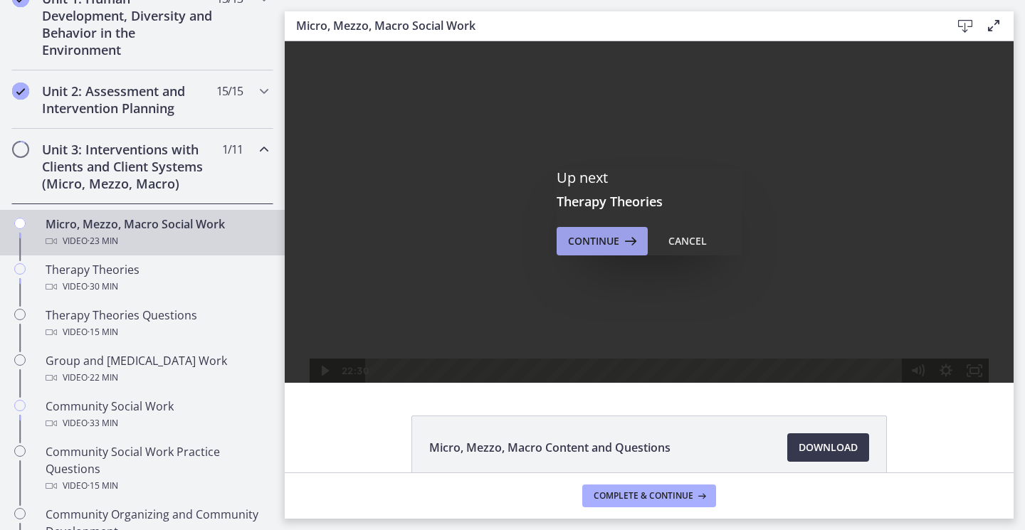
click at [585, 237] on span "Continue" at bounding box center [593, 241] width 51 height 17
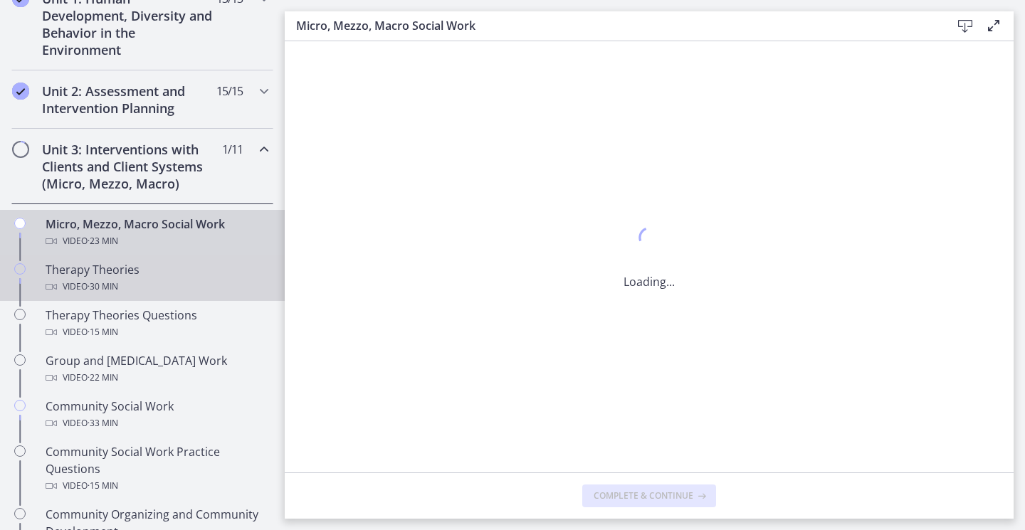
click at [115, 282] on span "· 30 min" at bounding box center [103, 286] width 31 height 17
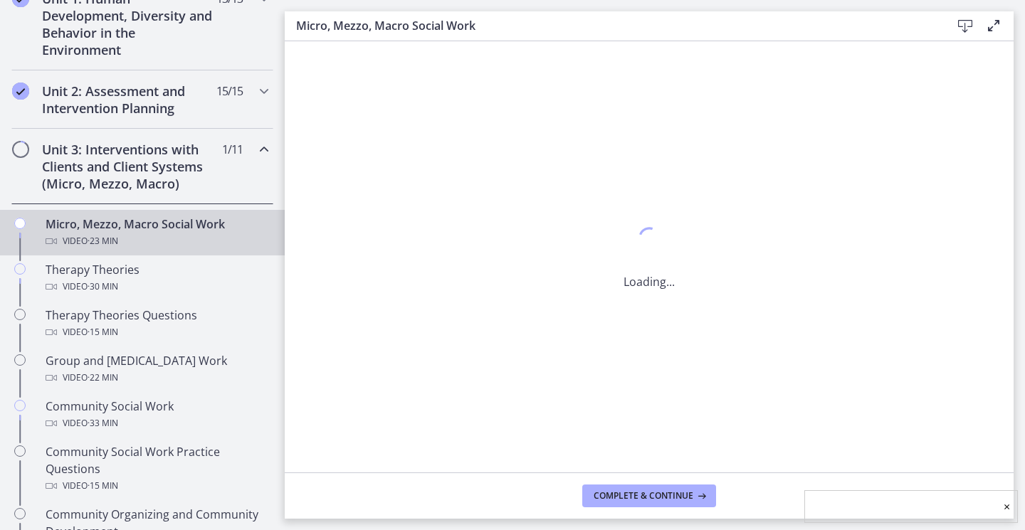
click at [131, 222] on div "Micro, Mezzo, Macro Social Work Video · 23 min" at bounding box center [157, 233] width 222 height 34
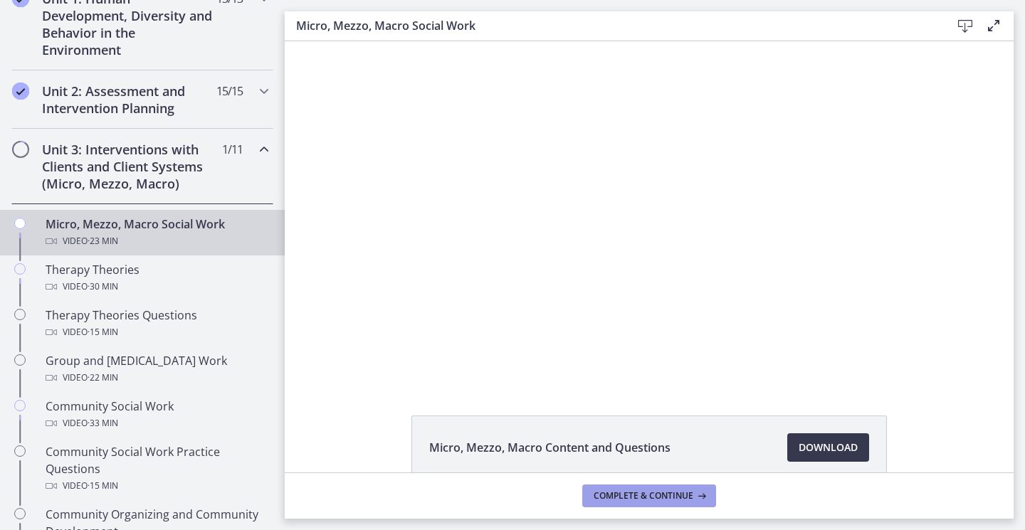
click at [662, 495] on span "Complete & continue" at bounding box center [643, 495] width 100 height 11
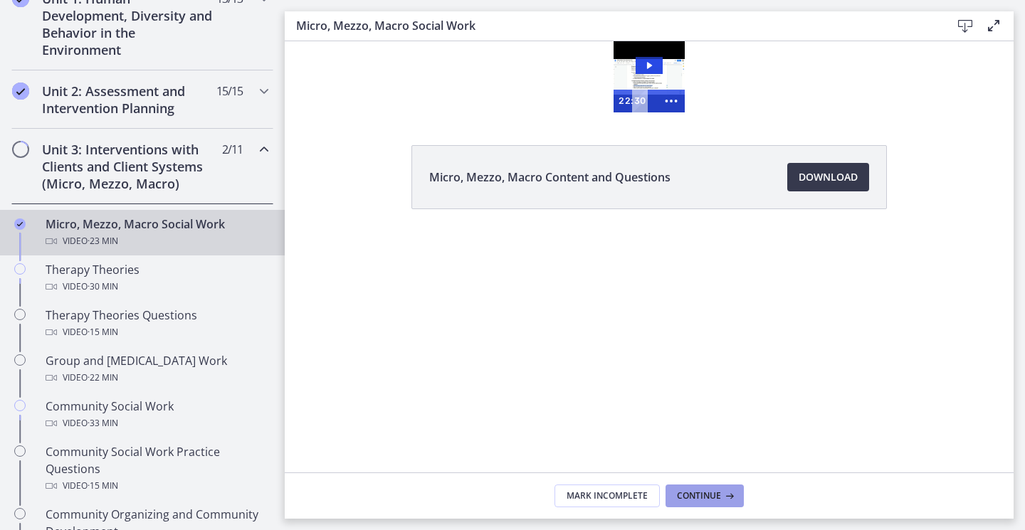
click at [697, 497] on span "Continue" at bounding box center [699, 495] width 44 height 11
click at [1005, 506] on link "×" at bounding box center [1006, 506] width 6 height 17
click at [687, 495] on span "Continue" at bounding box center [699, 495] width 44 height 11
click at [941, 512] on div "×" at bounding box center [910, 506] width 213 height 33
click at [704, 495] on span "Continue" at bounding box center [699, 495] width 44 height 11
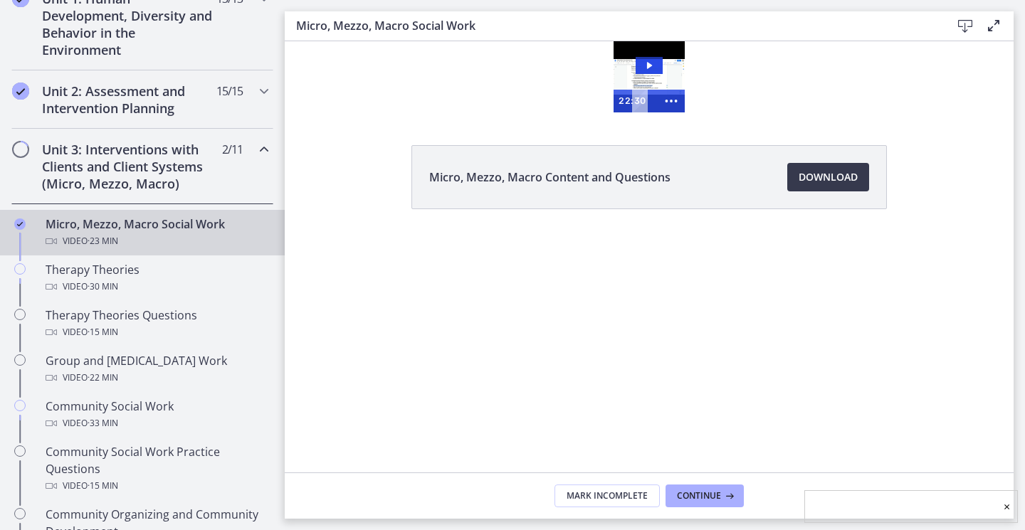
click at [1007, 504] on link "×" at bounding box center [1006, 506] width 6 height 17
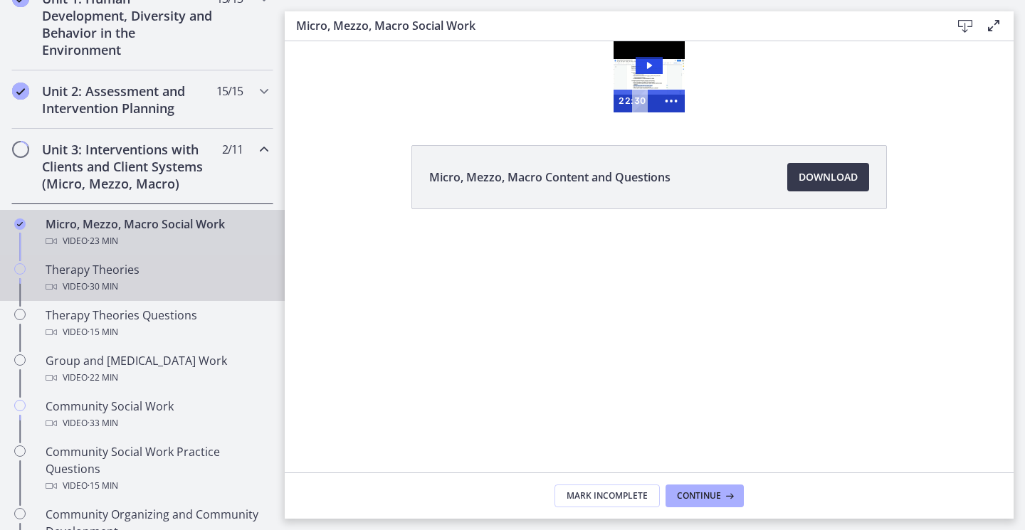
click at [93, 270] on div "Therapy Theories Video · 30 min" at bounding box center [157, 278] width 222 height 34
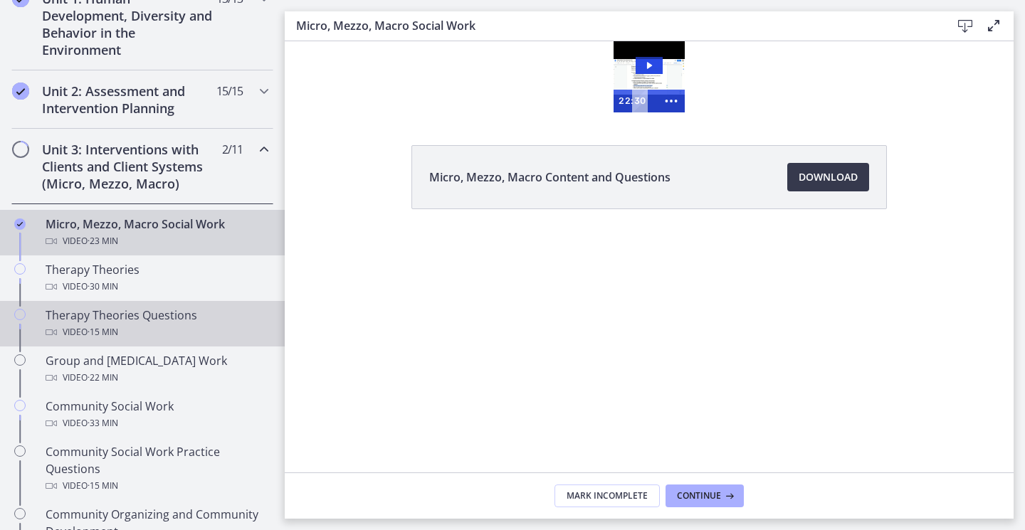
click at [88, 315] on div "Therapy Theories Questions Video · 15 min" at bounding box center [157, 324] width 222 height 34
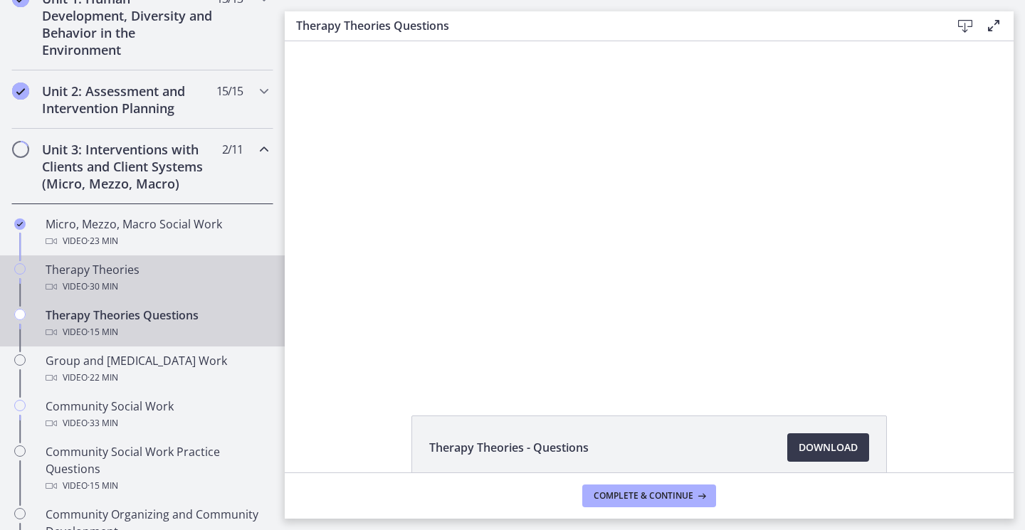
click at [95, 274] on div "Therapy Theories Video · 30 min" at bounding box center [157, 278] width 222 height 34
click at [83, 275] on div "Therapy Theories Video · 30 min" at bounding box center [157, 278] width 222 height 34
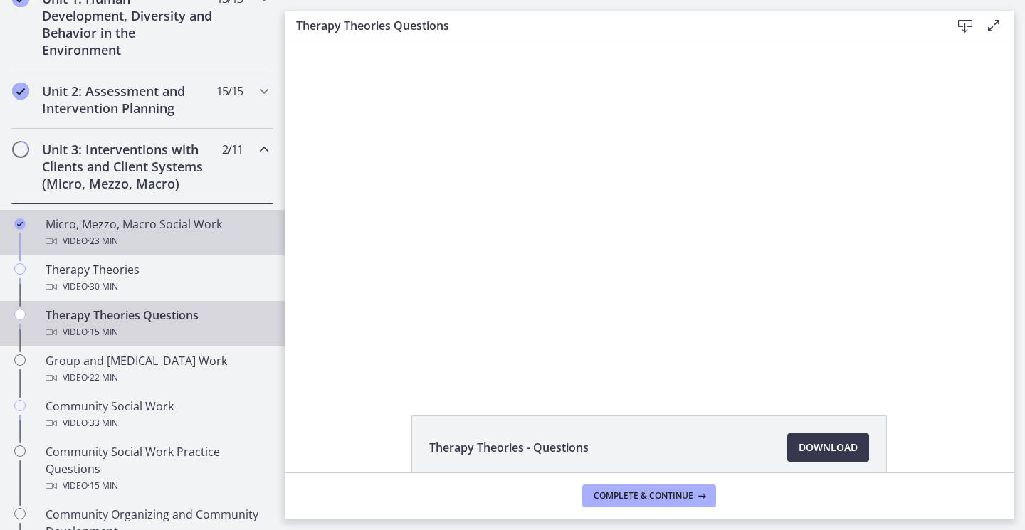
click at [92, 229] on div "Micro, Mezzo, Macro Social Work Video · 23 min" at bounding box center [157, 233] width 222 height 34
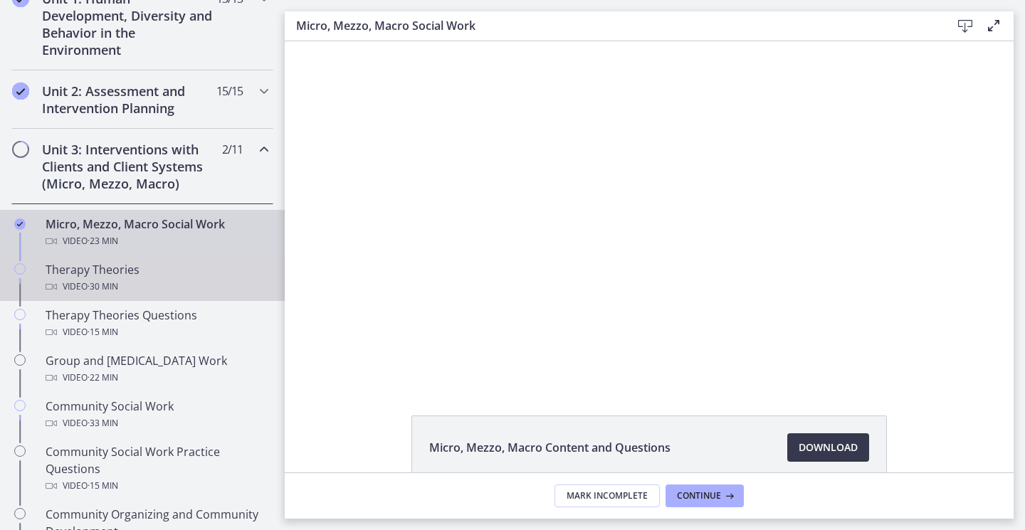
click at [75, 278] on div "Video · 30 min" at bounding box center [157, 286] width 222 height 17
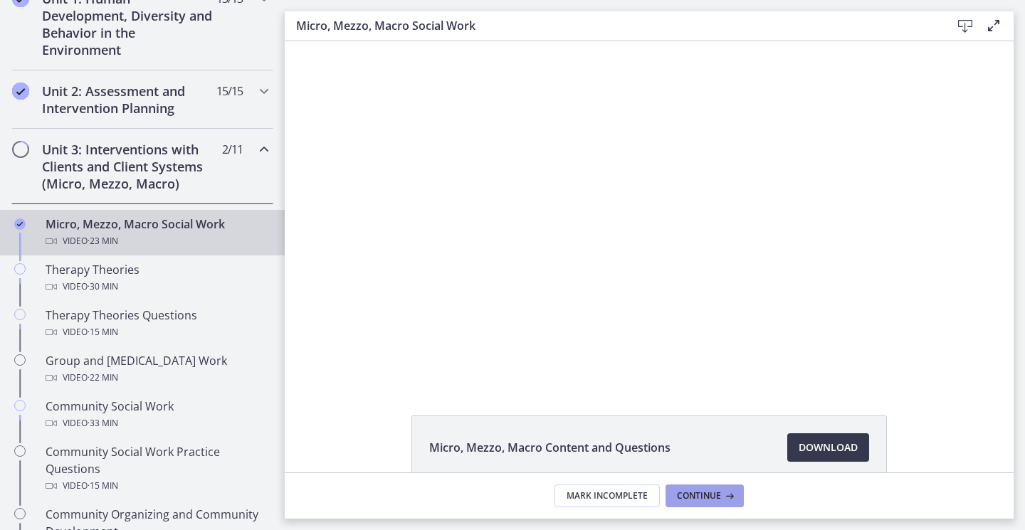
click at [716, 492] on span "Continue" at bounding box center [699, 495] width 44 height 11
click at [707, 496] on span "Continue" at bounding box center [699, 495] width 44 height 11
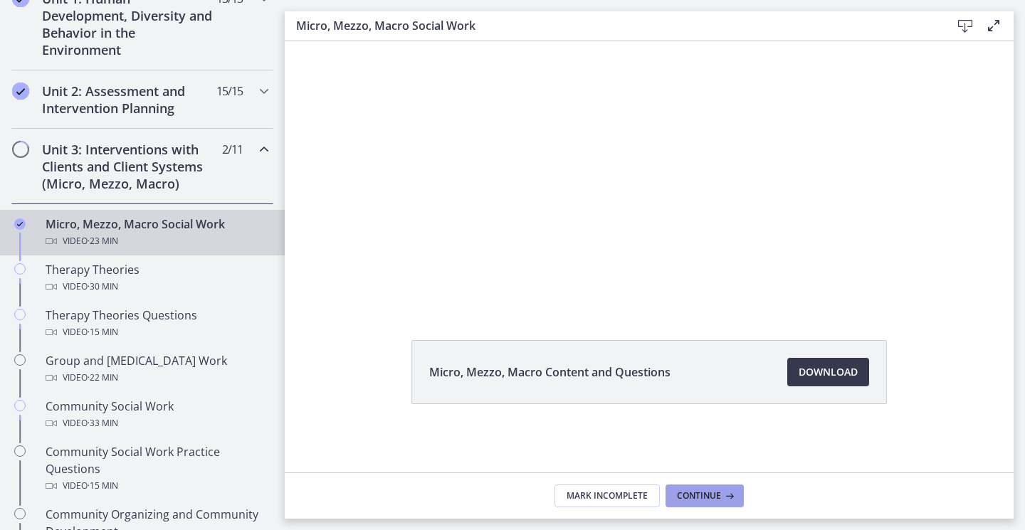
click at [717, 493] on span "Continue" at bounding box center [699, 495] width 44 height 11
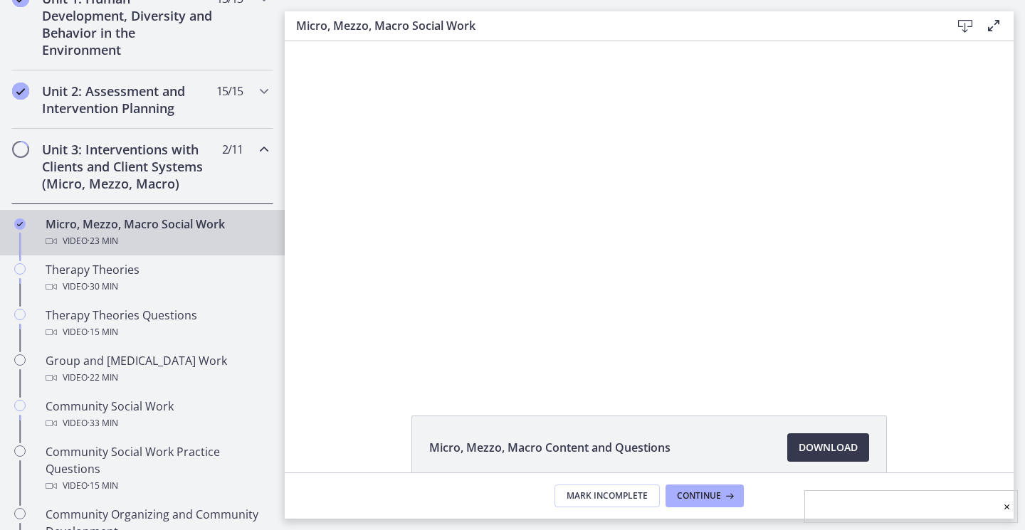
click at [1006, 506] on link "×" at bounding box center [1006, 506] width 6 height 17
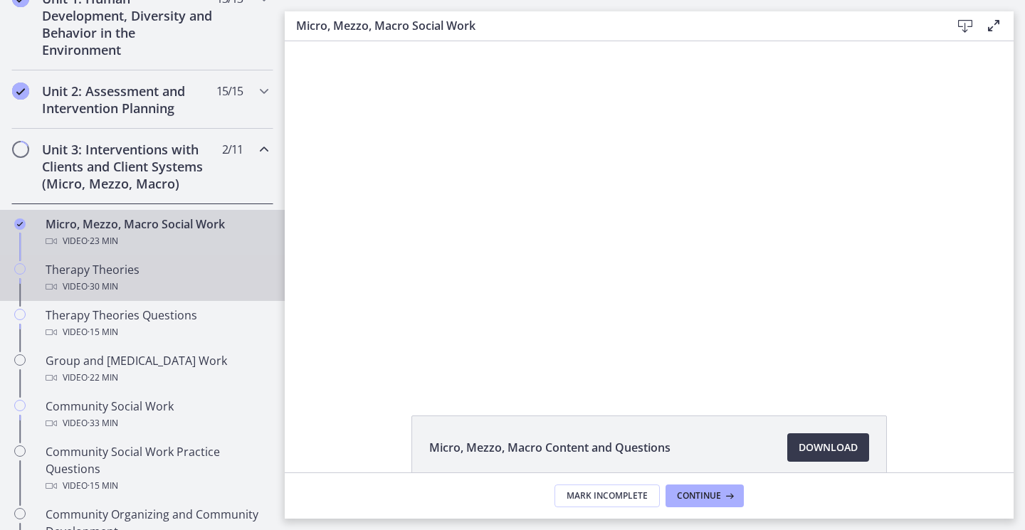
click at [68, 278] on div "Therapy Theories Video · 30 min" at bounding box center [157, 278] width 222 height 34
click at [68, 278] on div "Video · 30 min" at bounding box center [157, 286] width 222 height 17
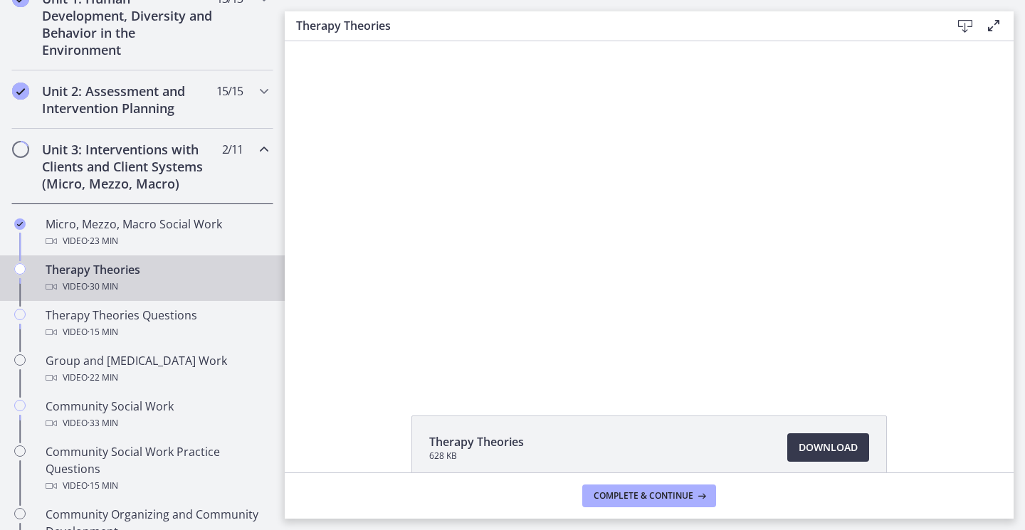
click at [104, 280] on span "· 30 min" at bounding box center [103, 286] width 31 height 17
click at [816, 449] on span "Download Opens in a new window" at bounding box center [827, 447] width 59 height 17
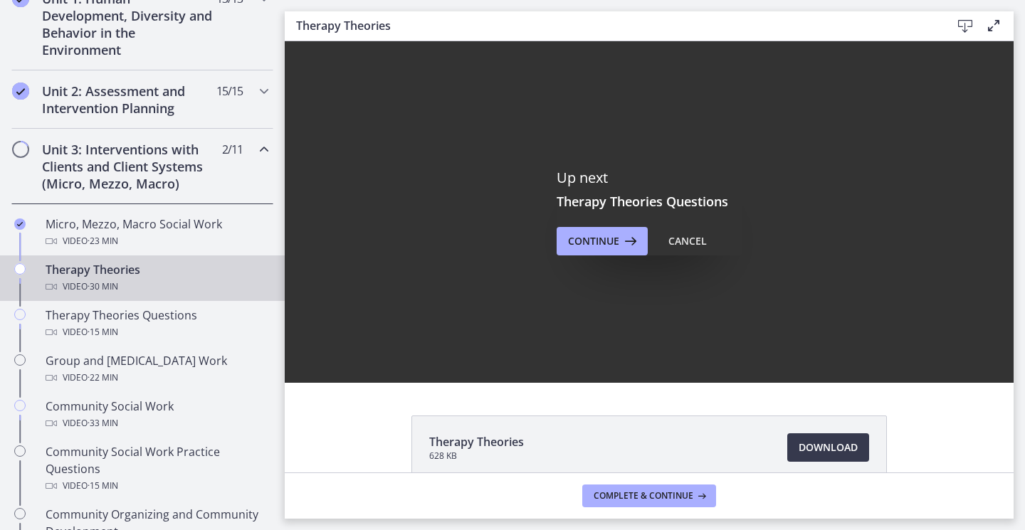
click at [89, 276] on div "Therapy Theories Video · 30 min" at bounding box center [157, 278] width 222 height 34
click at [90, 276] on div "Therapy Theories Video · 30 min" at bounding box center [157, 278] width 222 height 34
click at [597, 297] on div "Up next Therapy Theories Questions Continue Cancel" at bounding box center [649, 212] width 729 height 342
click at [982, 267] on div "Up next Therapy Theories Questions Continue Cancel" at bounding box center [649, 212] width 729 height 342
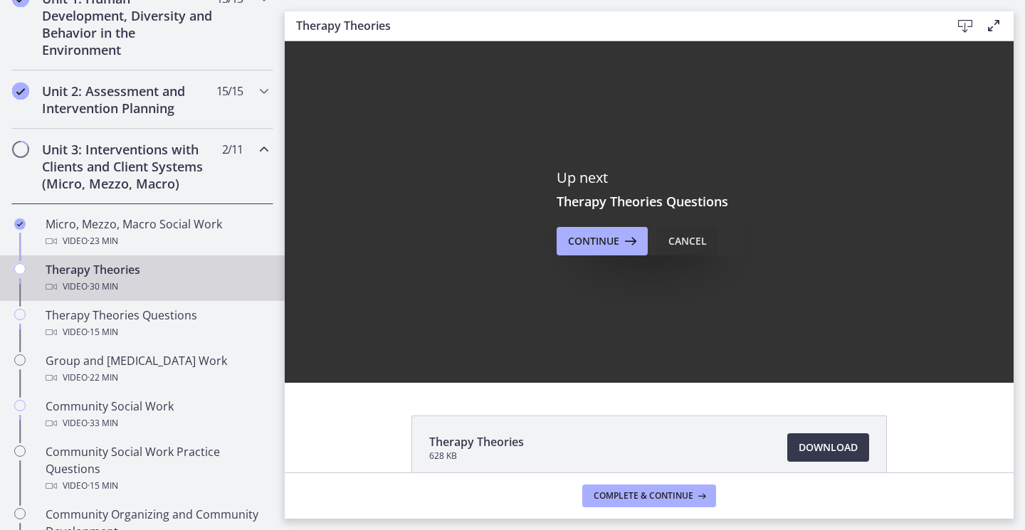
click at [692, 239] on div "Cancel" at bounding box center [687, 241] width 38 height 17
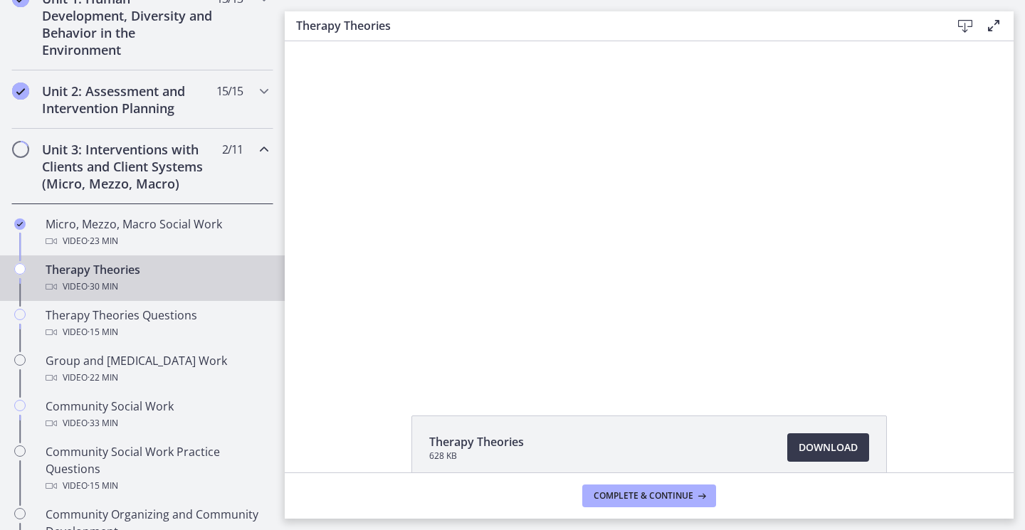
click at [115, 275] on div "Therapy Theories Video · 30 min" at bounding box center [157, 278] width 222 height 34
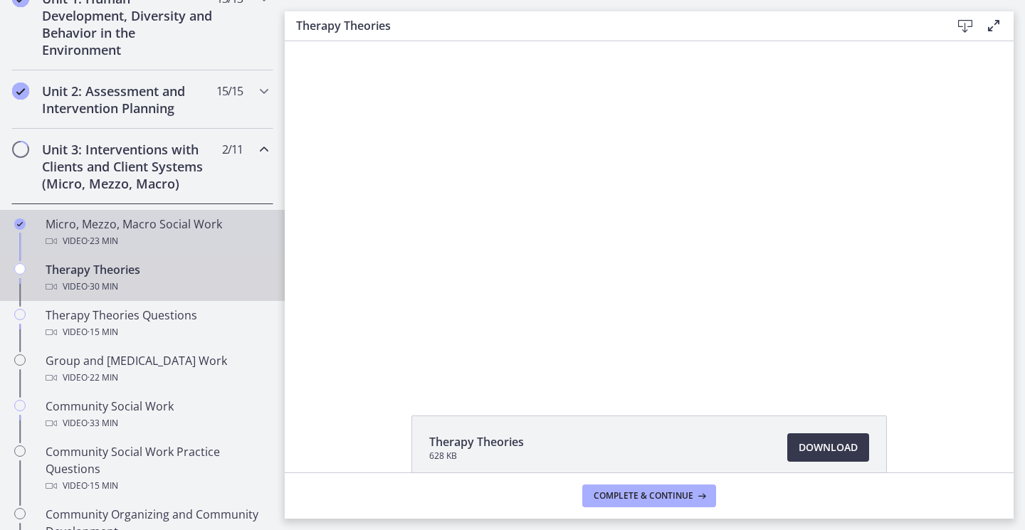
click at [101, 233] on span "· 23 min" at bounding box center [103, 241] width 31 height 17
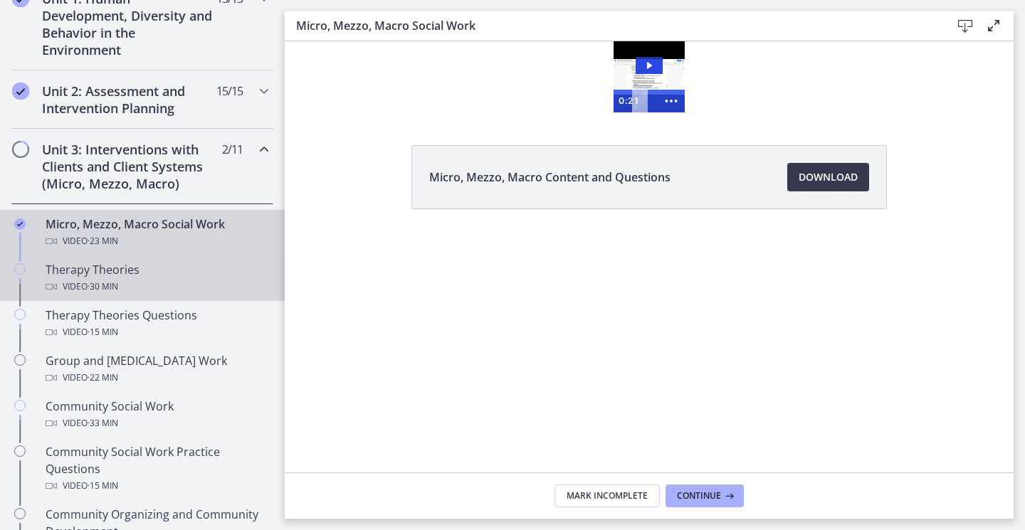
click at [94, 283] on span "· 30 min" at bounding box center [103, 286] width 31 height 17
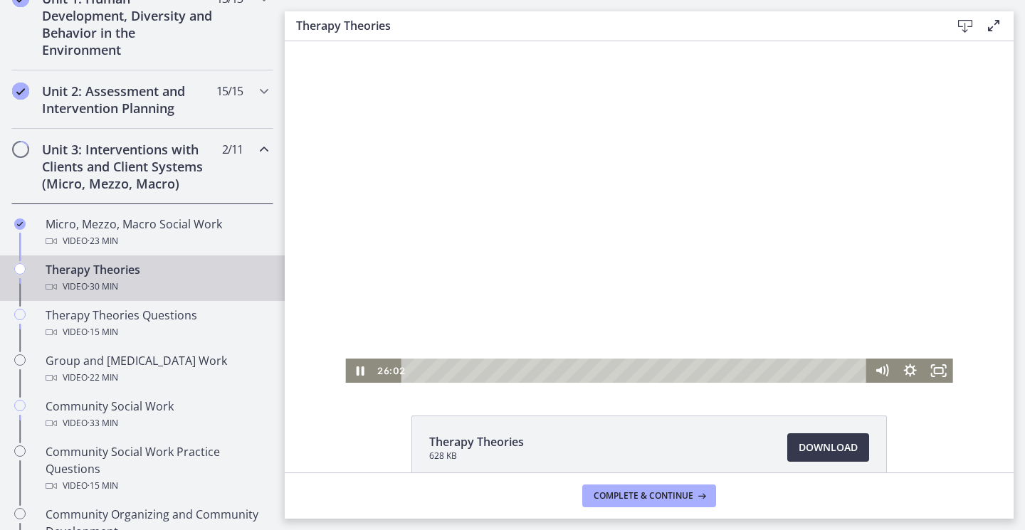
scroll to position [71, 0]
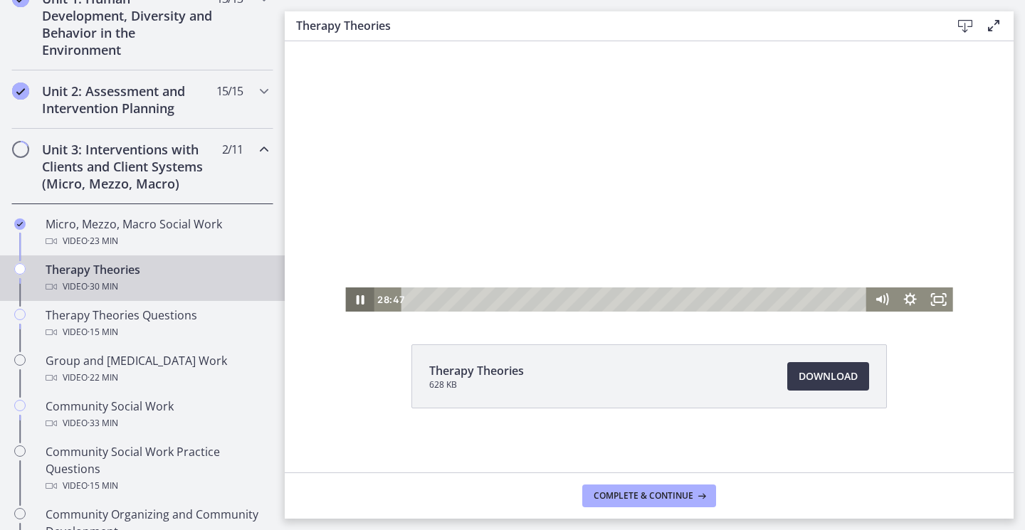
click at [354, 295] on icon "Pause" at bounding box center [359, 299] width 28 height 24
click at [356, 300] on icon "Play Video" at bounding box center [360, 300] width 9 height 12
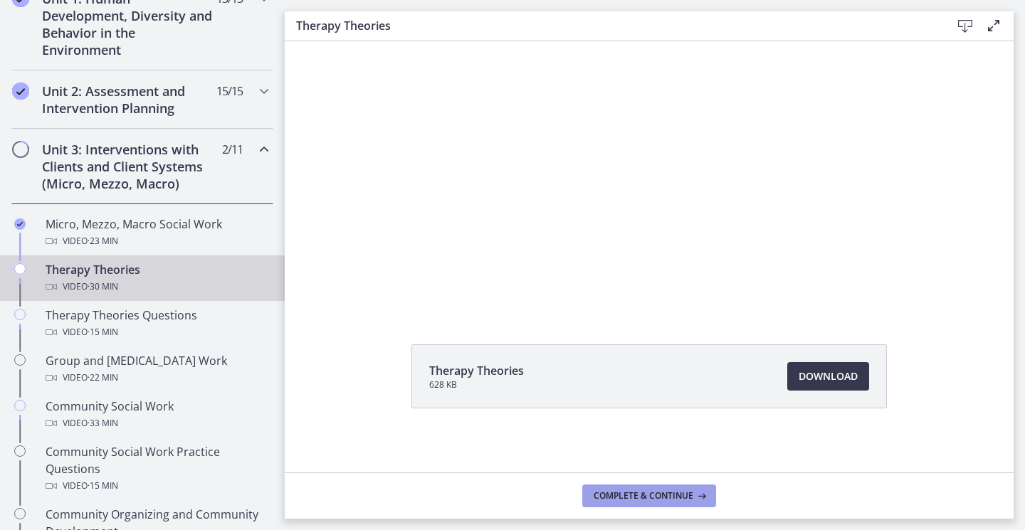
click at [662, 493] on span "Complete & continue" at bounding box center [643, 495] width 100 height 11
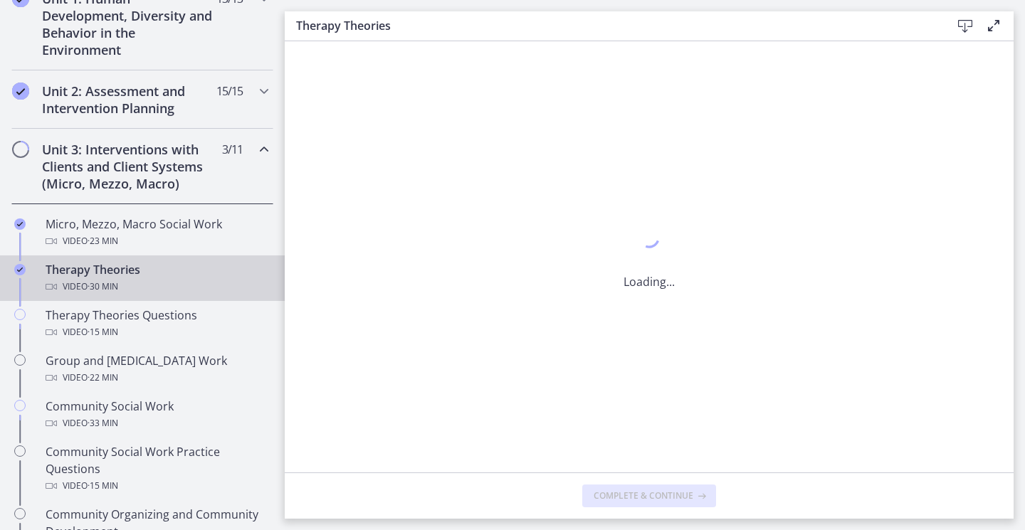
scroll to position [0, 0]
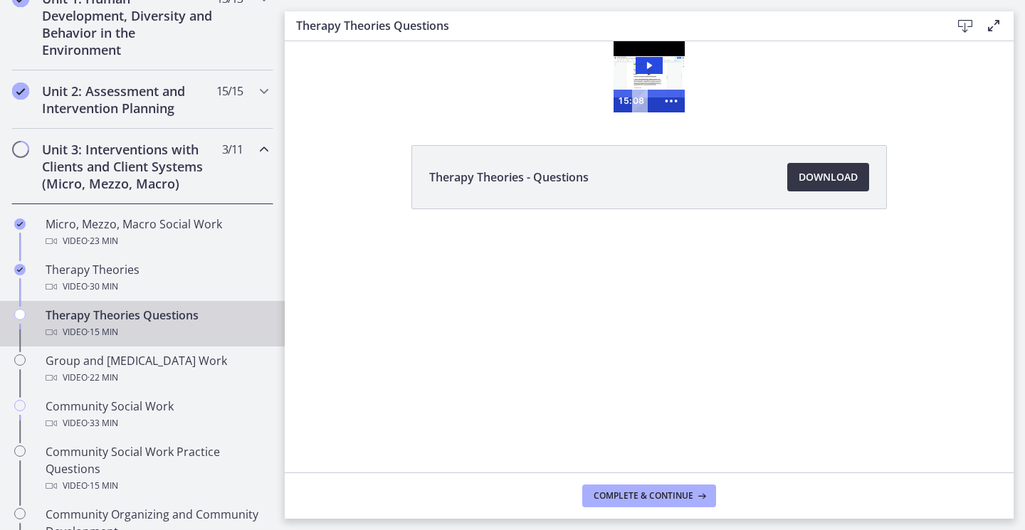
click at [840, 176] on span "Download Opens in a new window" at bounding box center [827, 177] width 59 height 17
click at [655, 493] on span "Complete & continue" at bounding box center [643, 495] width 100 height 11
